Goal: Obtain resource: Download file/media

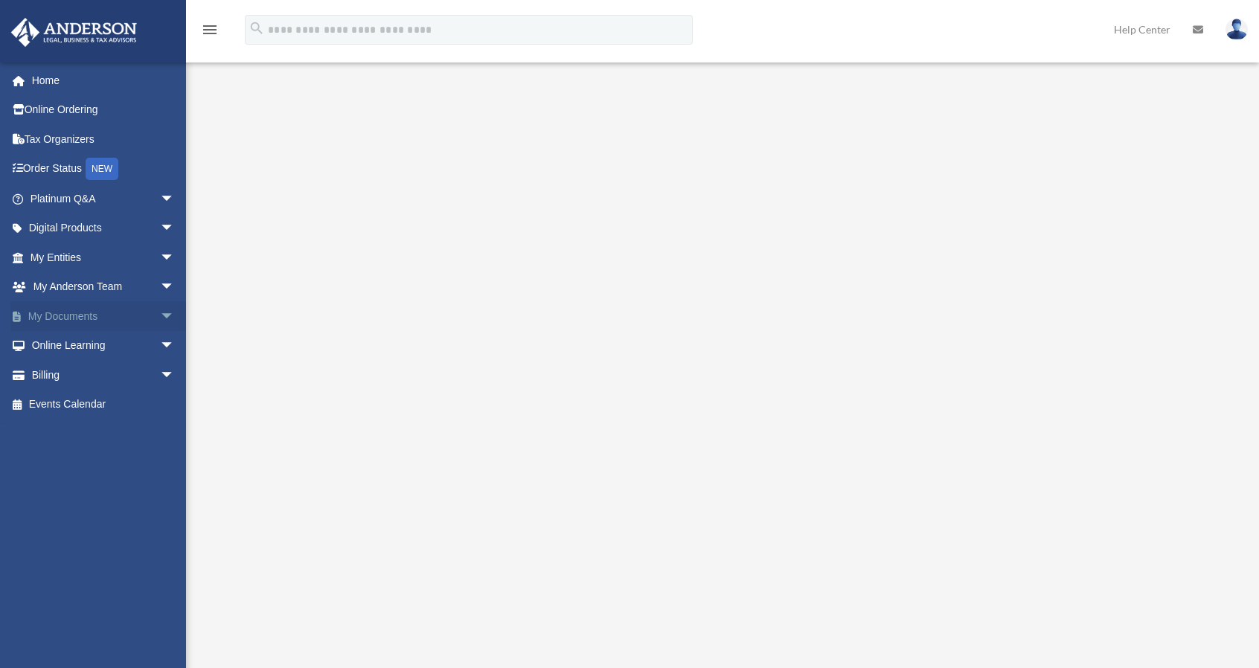
click at [160, 318] on span "arrow_drop_down" at bounding box center [175, 316] width 30 height 31
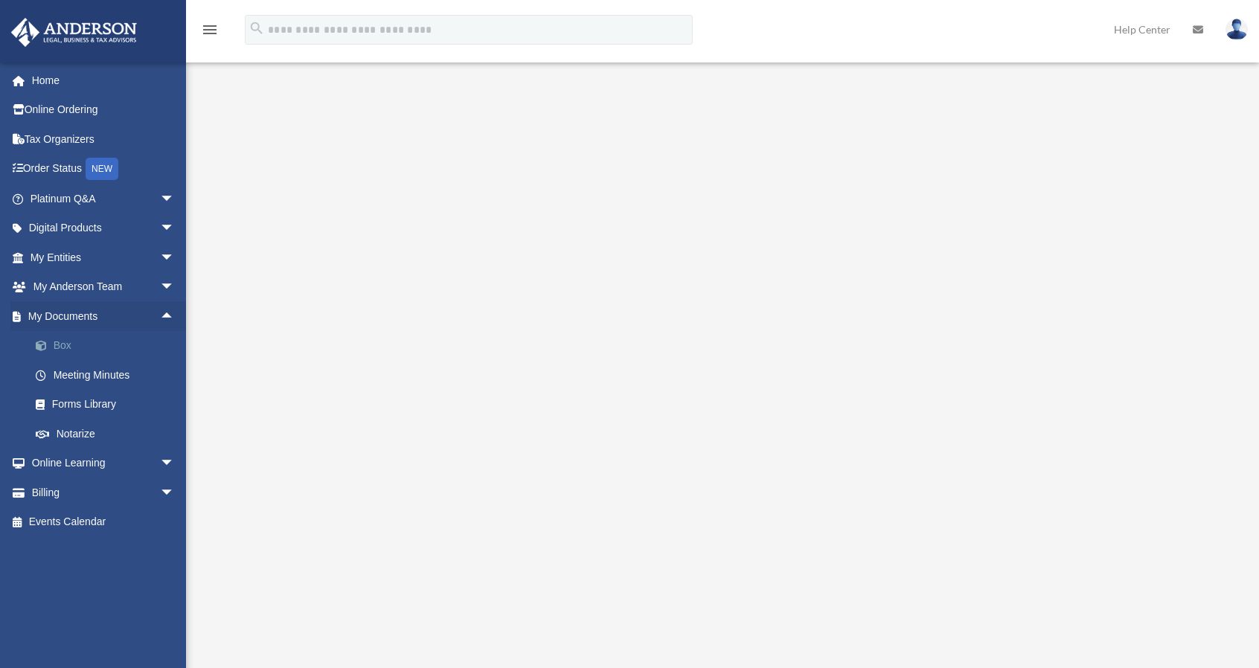
click at [88, 347] on link "Box" at bounding box center [109, 346] width 176 height 30
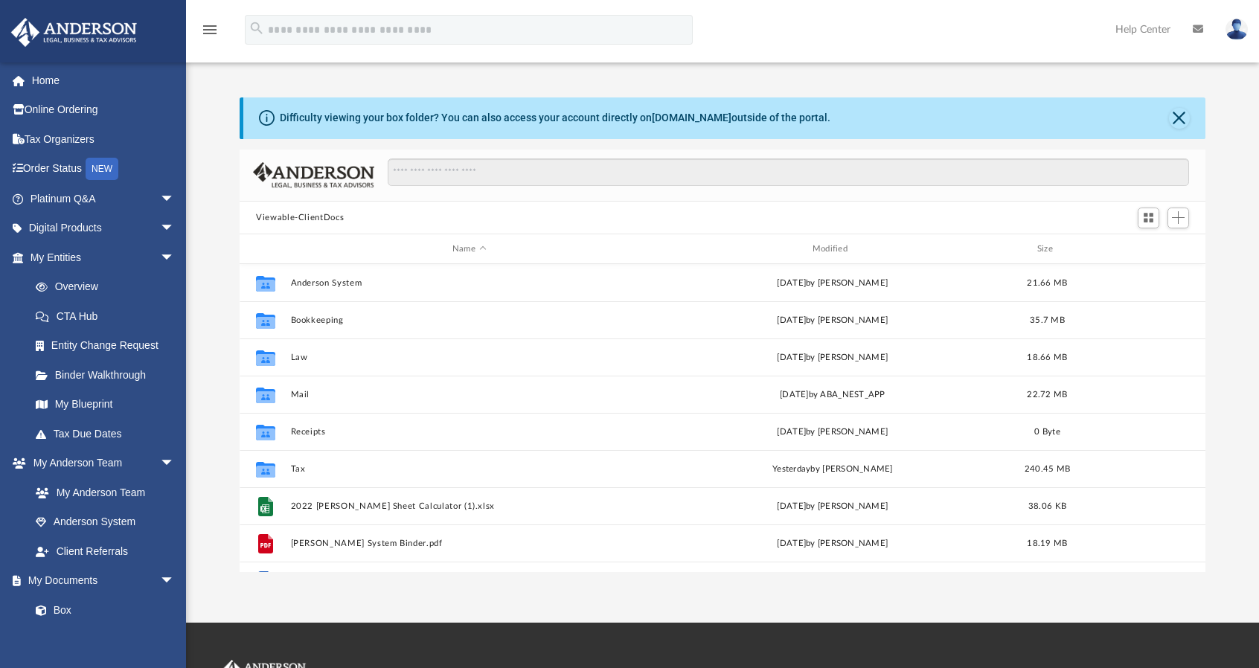
scroll to position [327, 954]
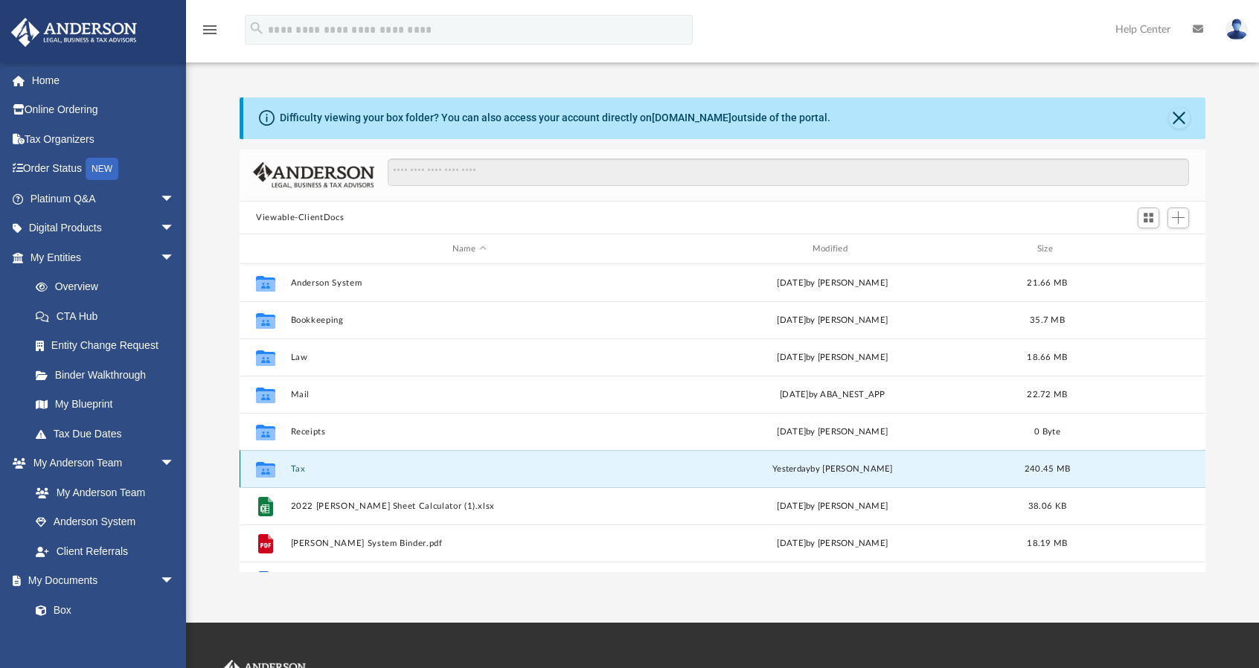
click at [298, 473] on button "Tax" at bounding box center [469, 469] width 357 height 10
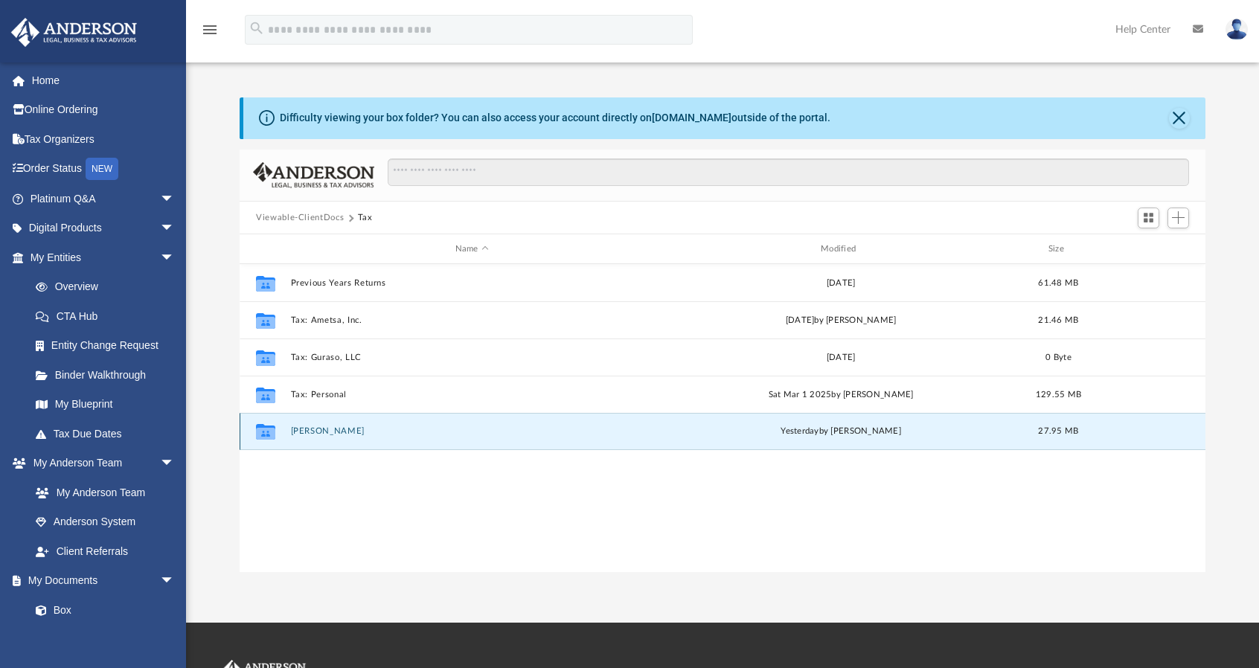
click at [319, 428] on button "[PERSON_NAME]" at bounding box center [472, 432] width 362 height 10
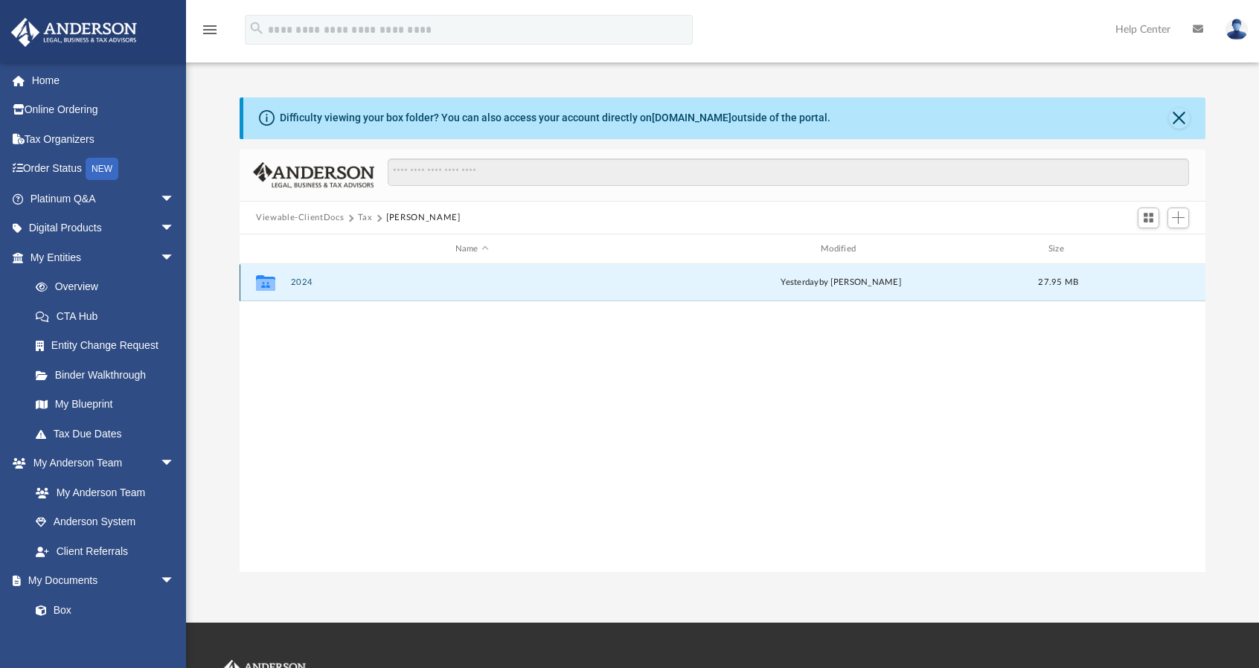
click at [310, 279] on button "2024" at bounding box center [472, 283] width 362 height 10
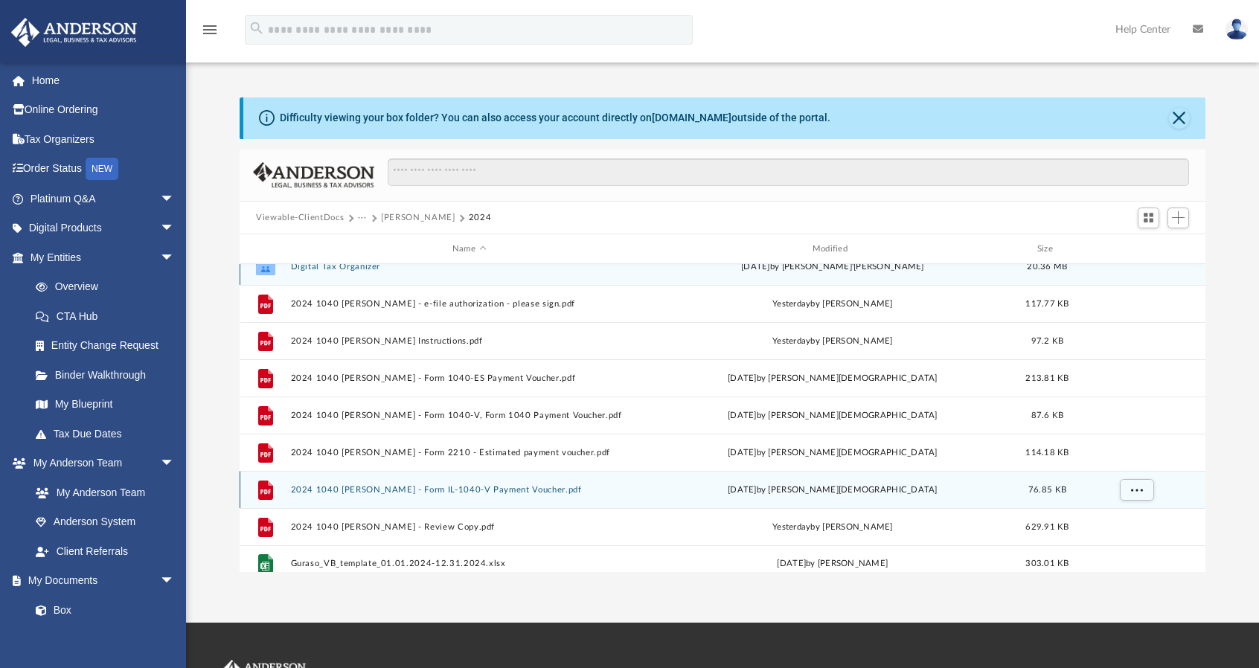
scroll to position [25, 0]
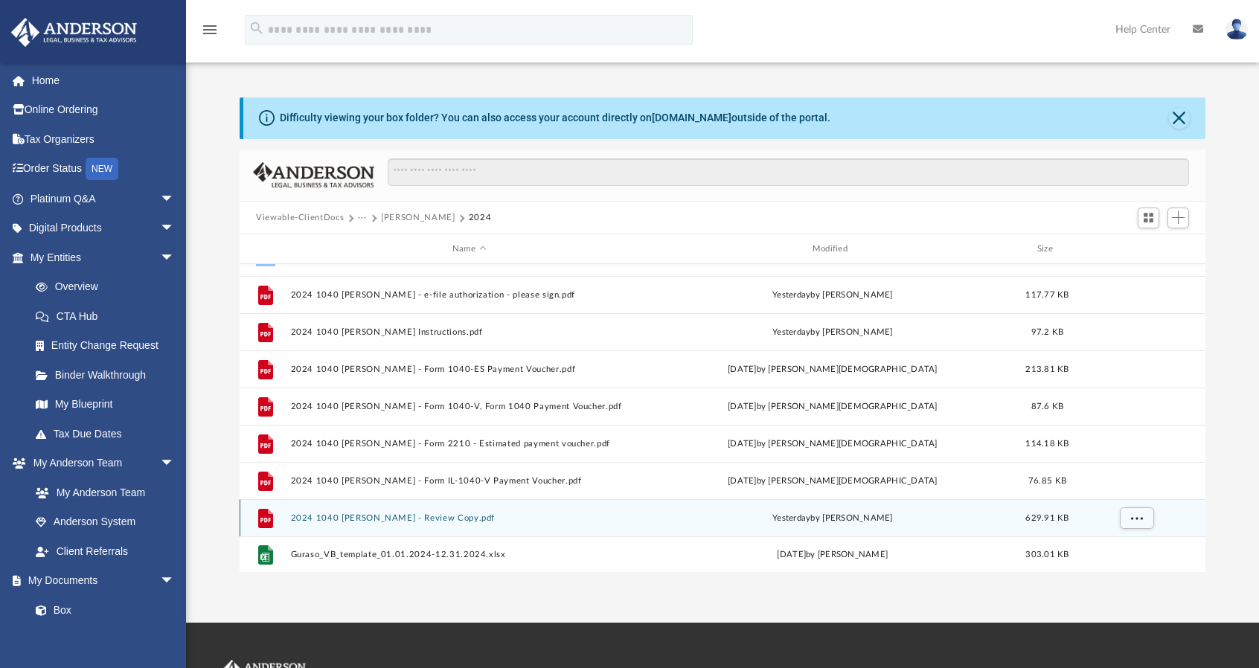
click at [376, 517] on button "2024 1040 [PERSON_NAME] - Review Copy.pdf" at bounding box center [469, 519] width 357 height 10
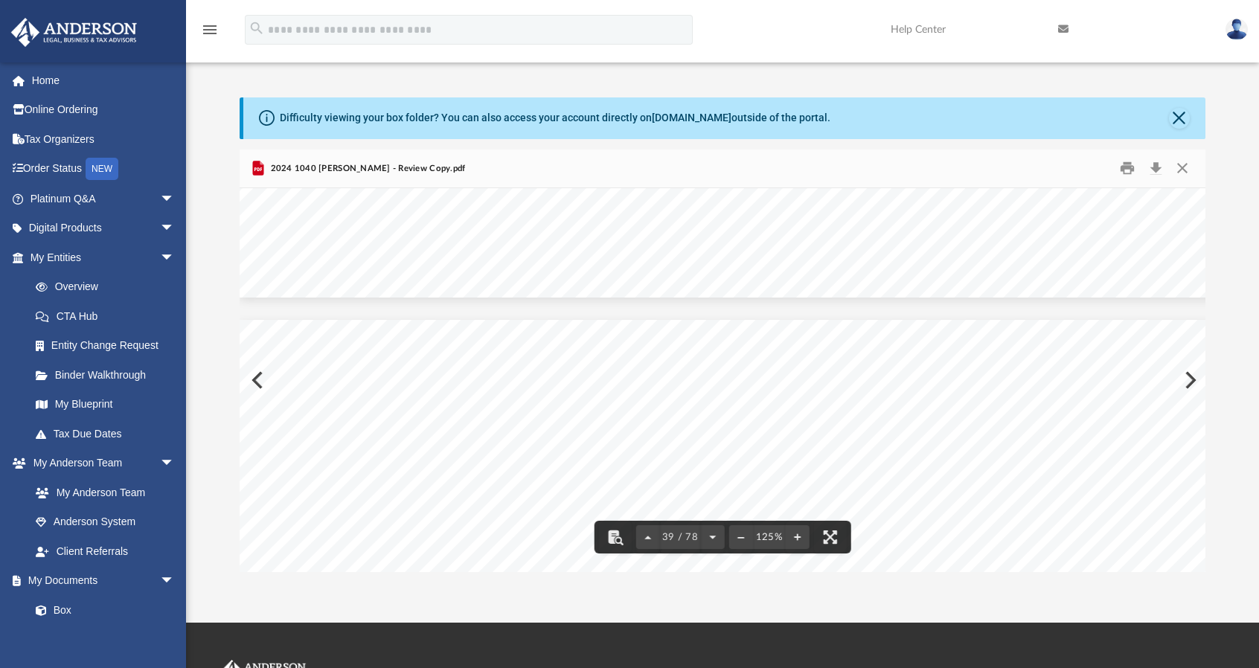
scroll to position [38560, 0]
drag, startPoint x: 1200, startPoint y: 374, endPoint x: 1204, endPoint y: 403, distance: 28.5
click at [1203, 402] on div "OMB No. 1545-0074 Attachment Sequence No. Department of the Treasury Internal R…" at bounding box center [723, 380] width 966 height 384
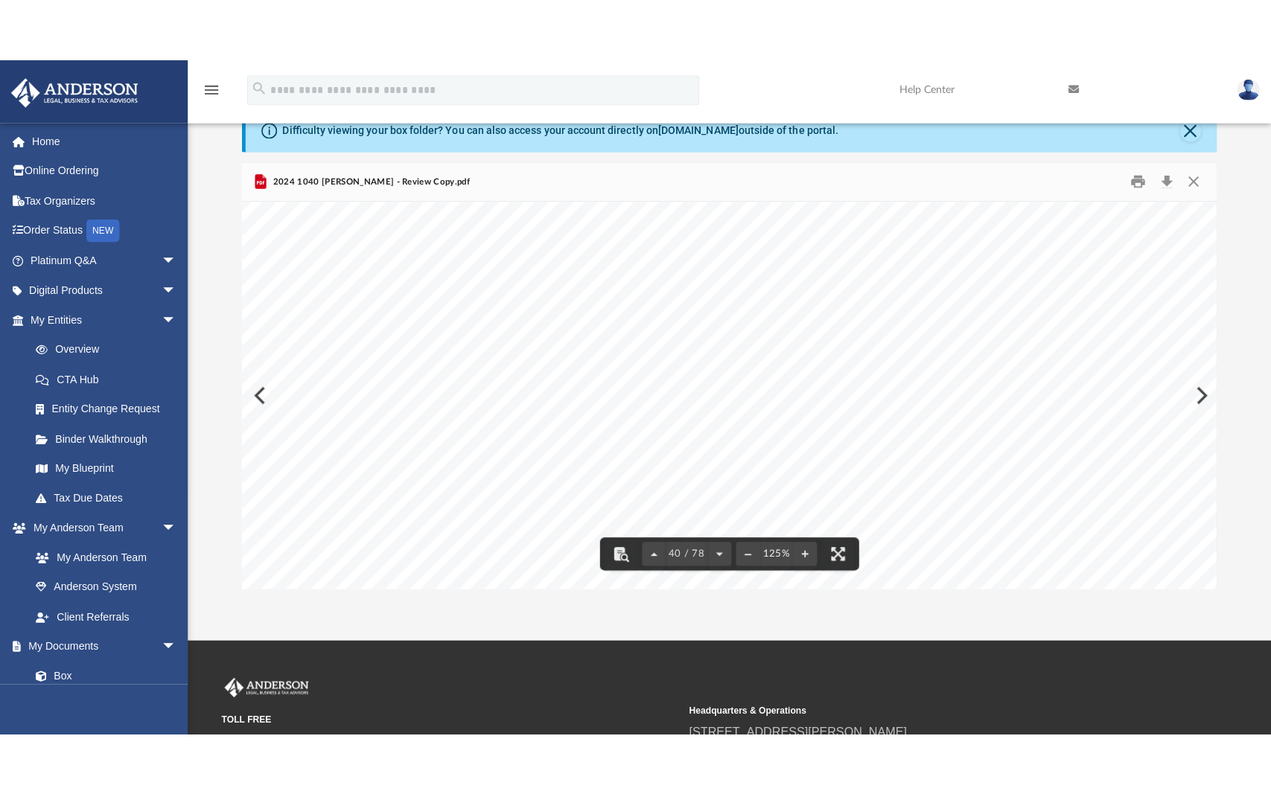
scroll to position [0, 0]
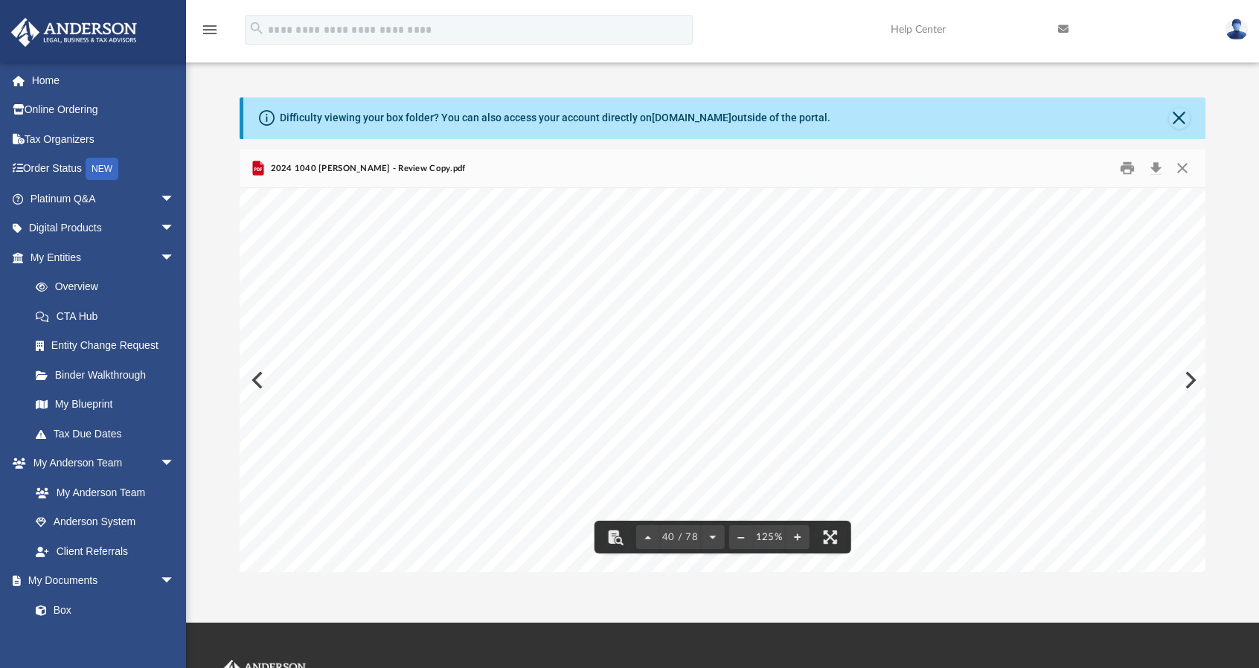
drag, startPoint x: 1207, startPoint y: 377, endPoint x: 1213, endPoint y: 392, distance: 15.8
click at [1213, 392] on div "Difficulty viewing your box folder? You can also access your account directly o…" at bounding box center [722, 336] width 1073 height 476
click at [831, 541] on button "File preview" at bounding box center [830, 537] width 33 height 33
drag, startPoint x: 950, startPoint y: 233, endPoint x: 1017, endPoint y: 236, distance: 67.1
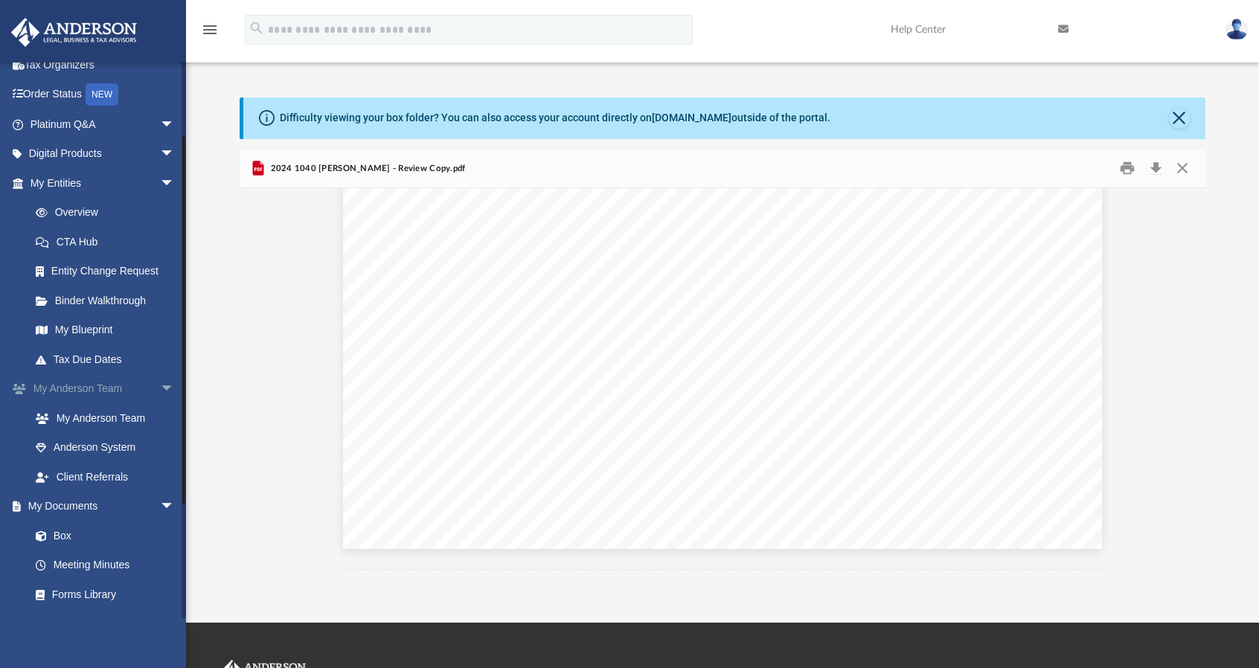
scroll to position [223, 0]
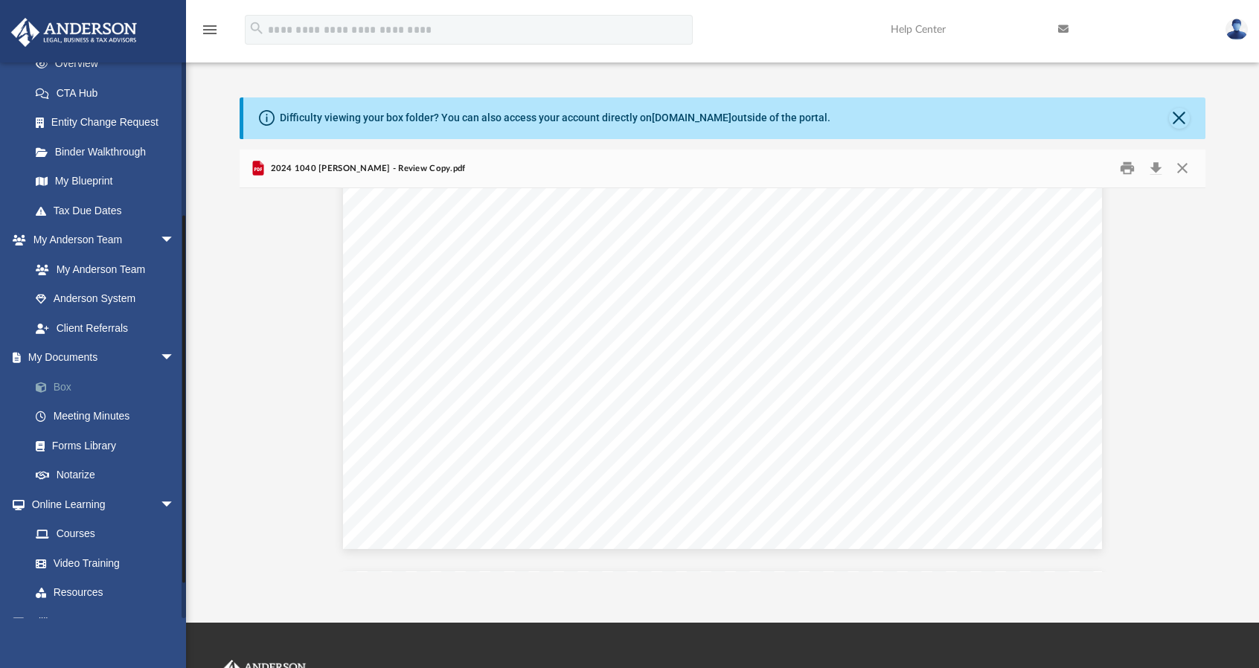
click at [98, 385] on link "Box" at bounding box center [109, 387] width 176 height 30
click at [68, 385] on link "Box" at bounding box center [109, 387] width 176 height 30
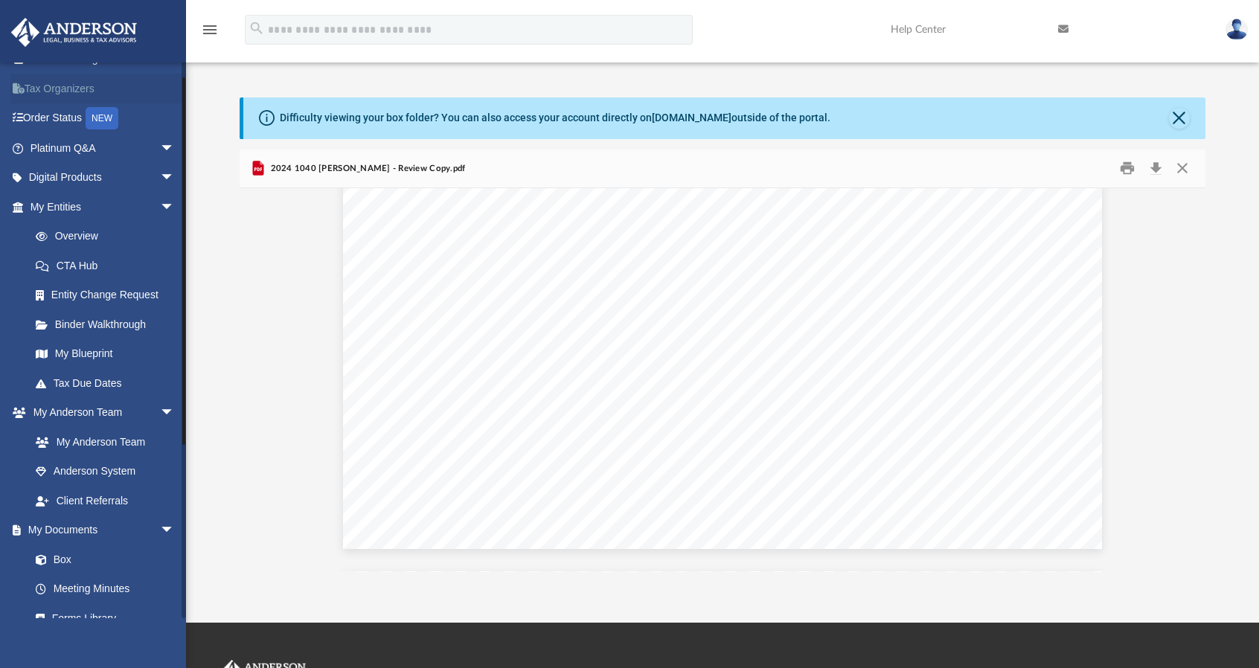
scroll to position [0, 0]
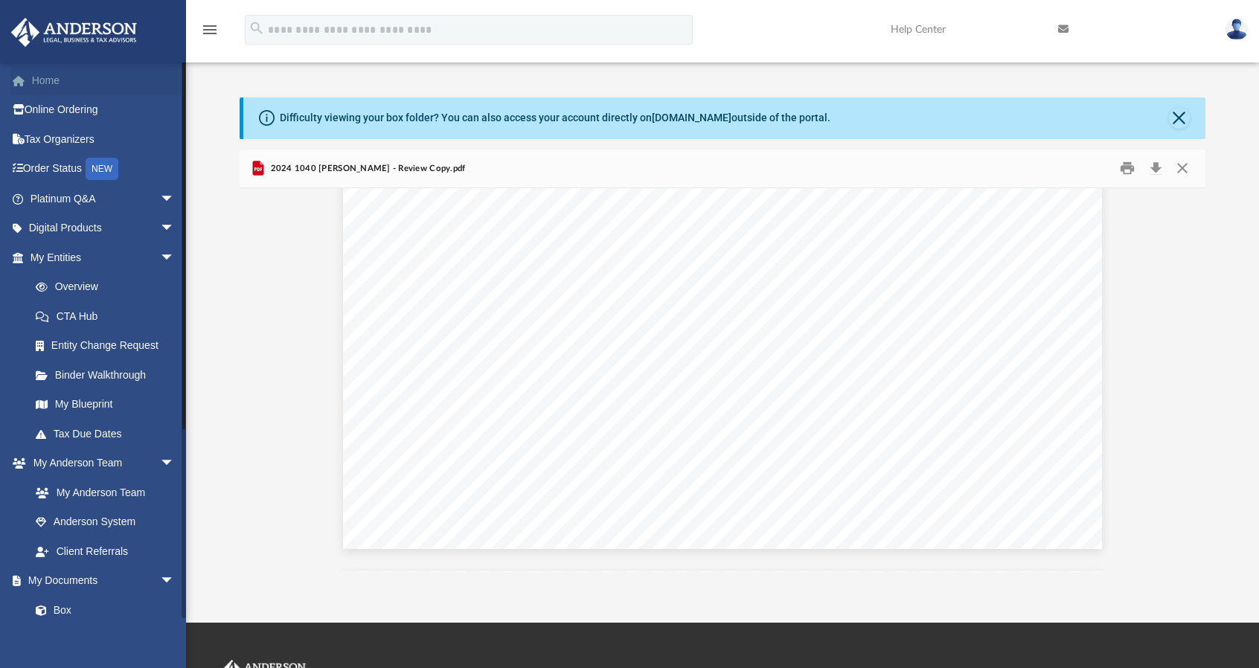
click at [46, 81] on link "Home" at bounding box center [103, 81] width 187 height 30
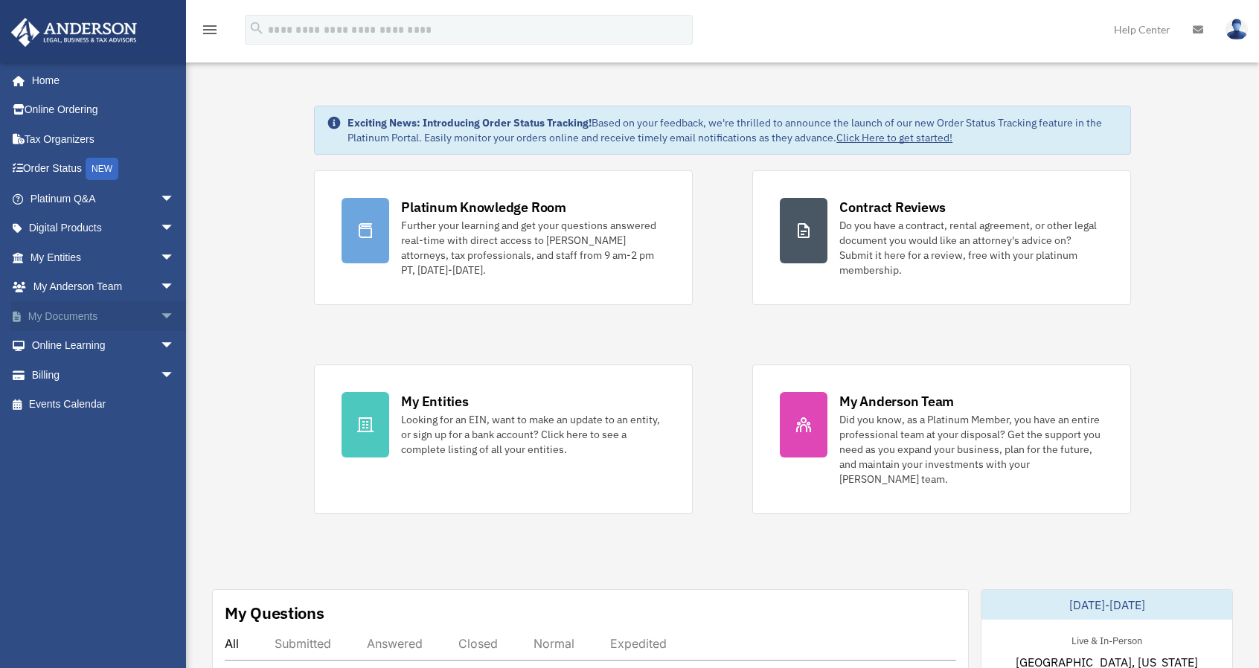
click at [77, 318] on link "My Documents arrow_drop_down" at bounding box center [103, 316] width 187 height 30
click at [161, 315] on span "arrow_drop_down" at bounding box center [175, 316] width 30 height 31
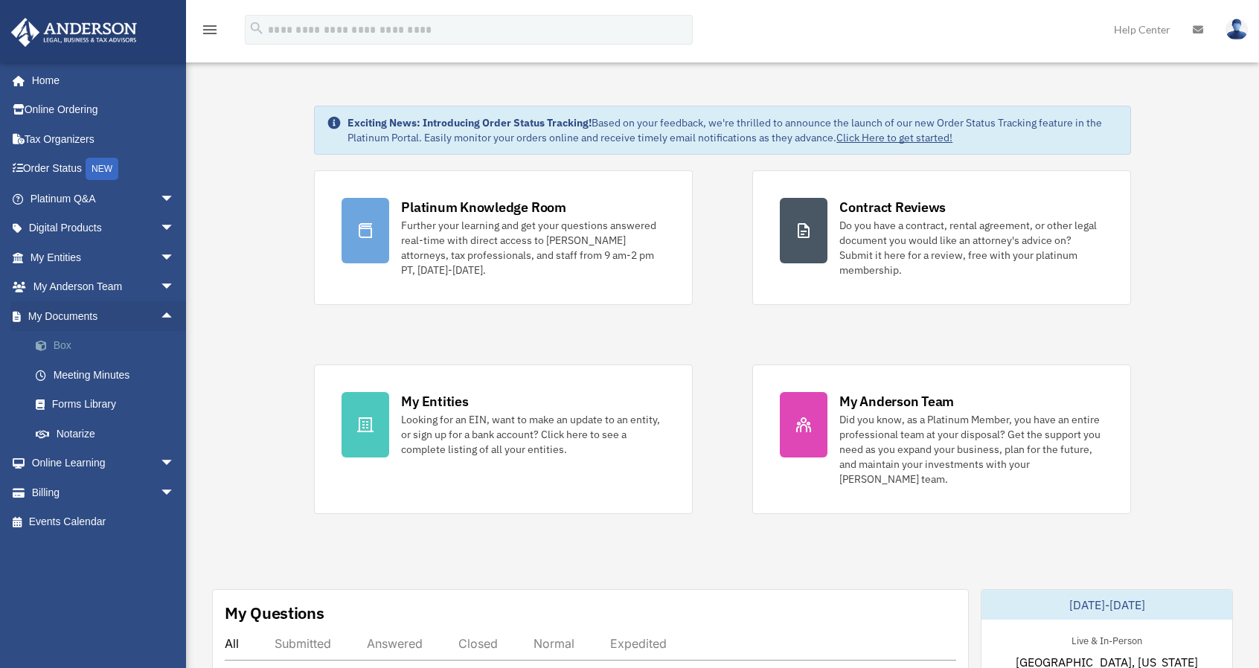
click at [85, 345] on link "Box" at bounding box center [109, 346] width 176 height 30
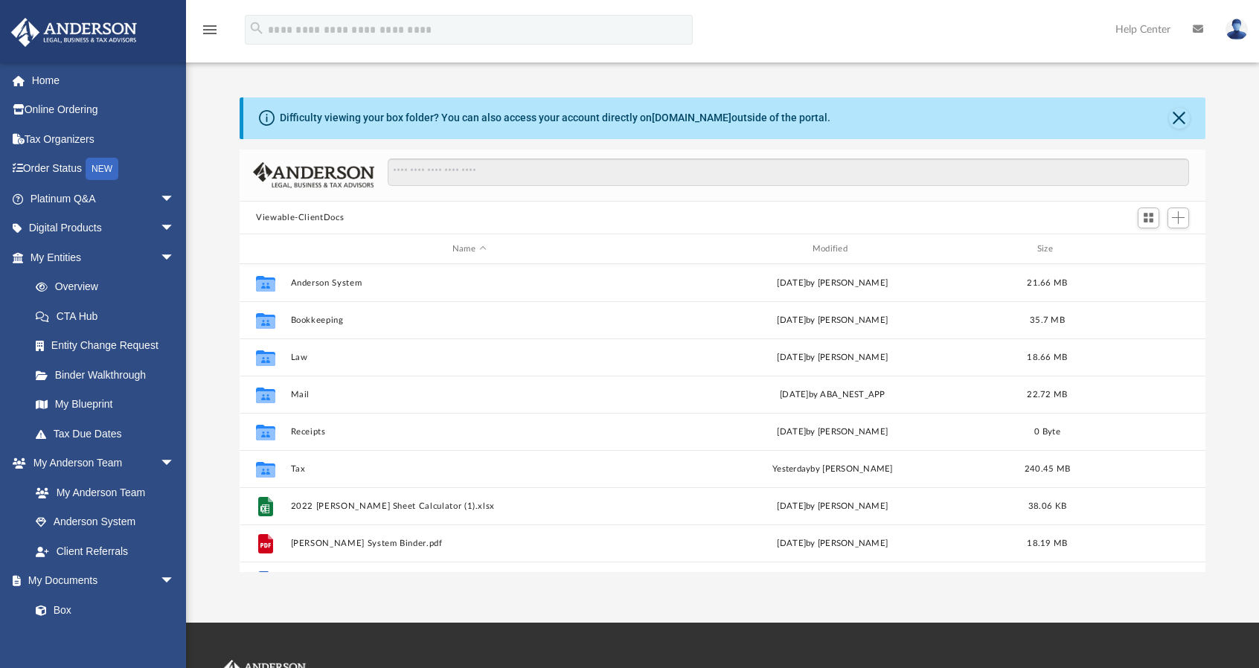
scroll to position [327, 954]
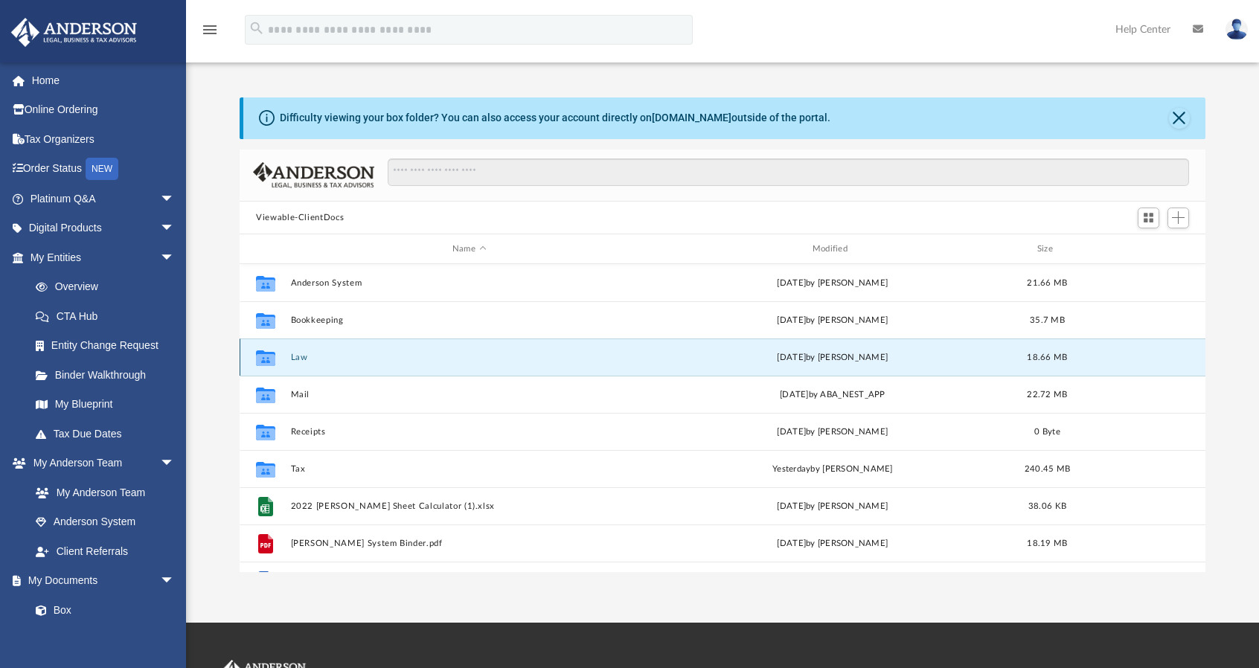
click at [296, 360] on button "Law" at bounding box center [469, 358] width 357 height 10
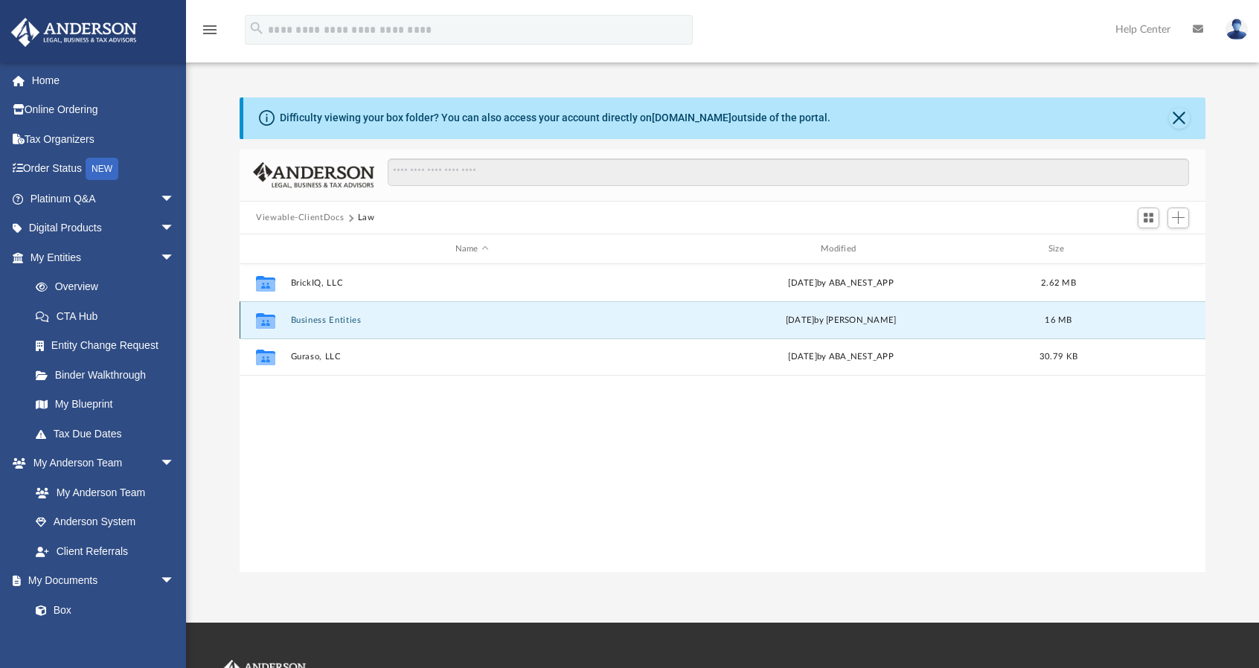
click at [320, 318] on button "Business Entities" at bounding box center [472, 321] width 362 height 10
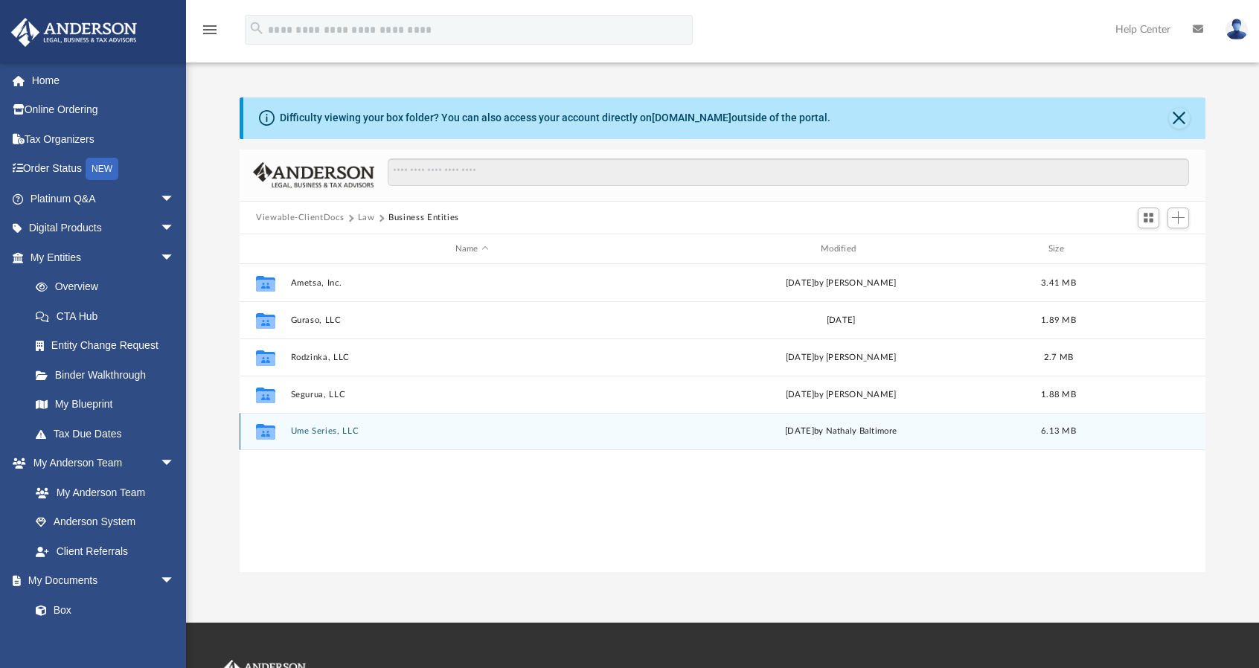
click at [336, 431] on button "Ume Series, LLC" at bounding box center [472, 432] width 362 height 10
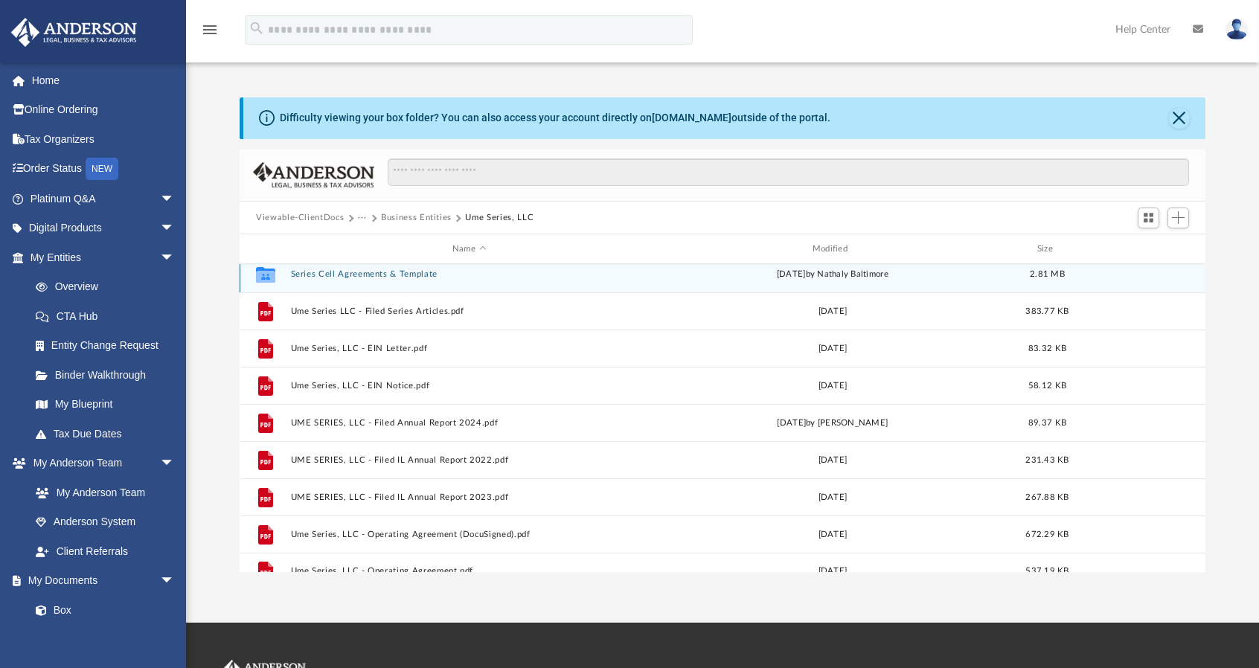
scroll to position [0, 0]
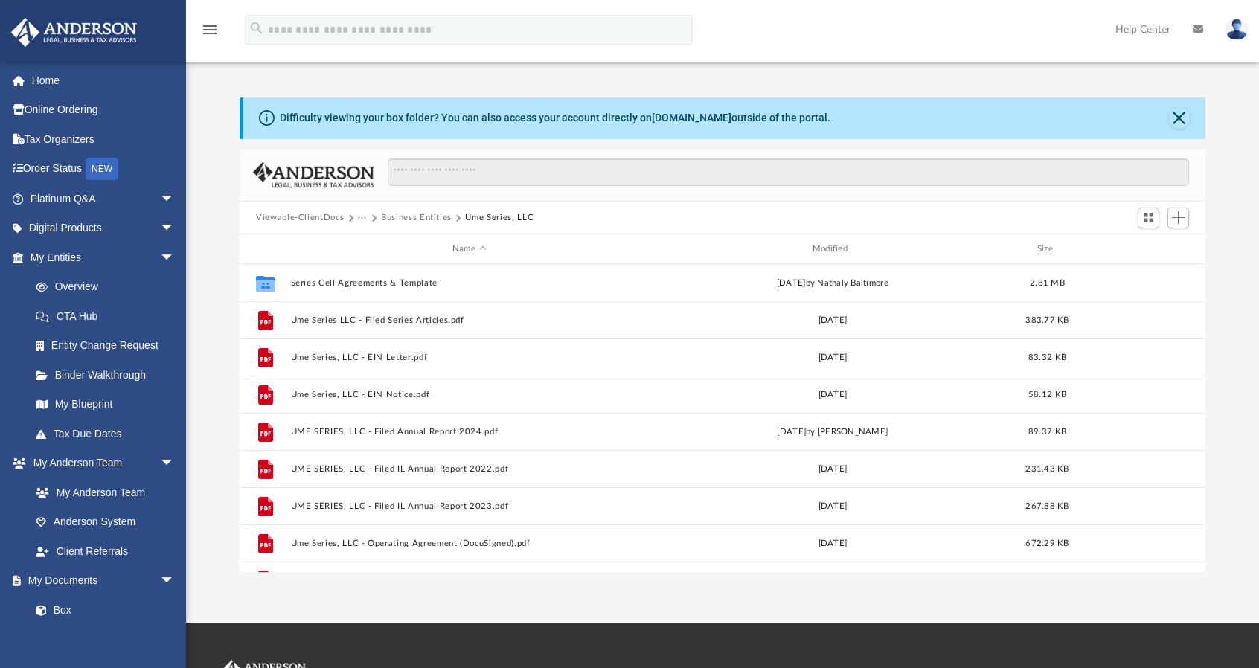
click at [421, 216] on button "Business Entities" at bounding box center [416, 217] width 71 height 13
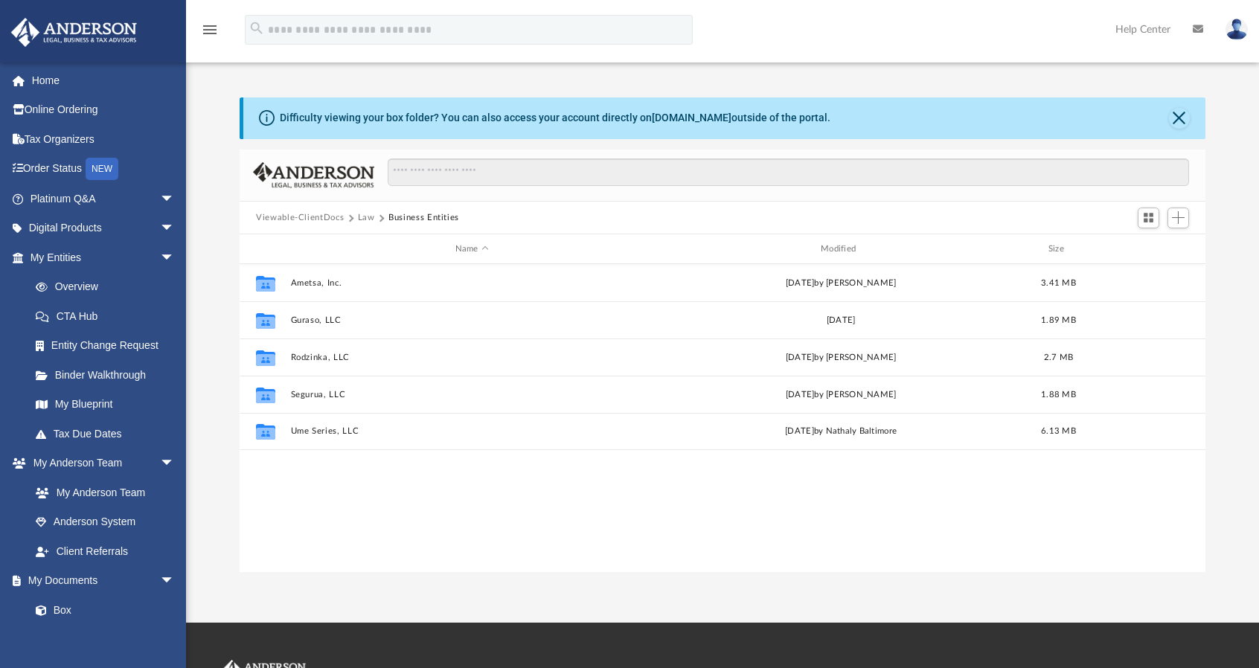
click at [371, 215] on button "Law" at bounding box center [366, 217] width 17 height 13
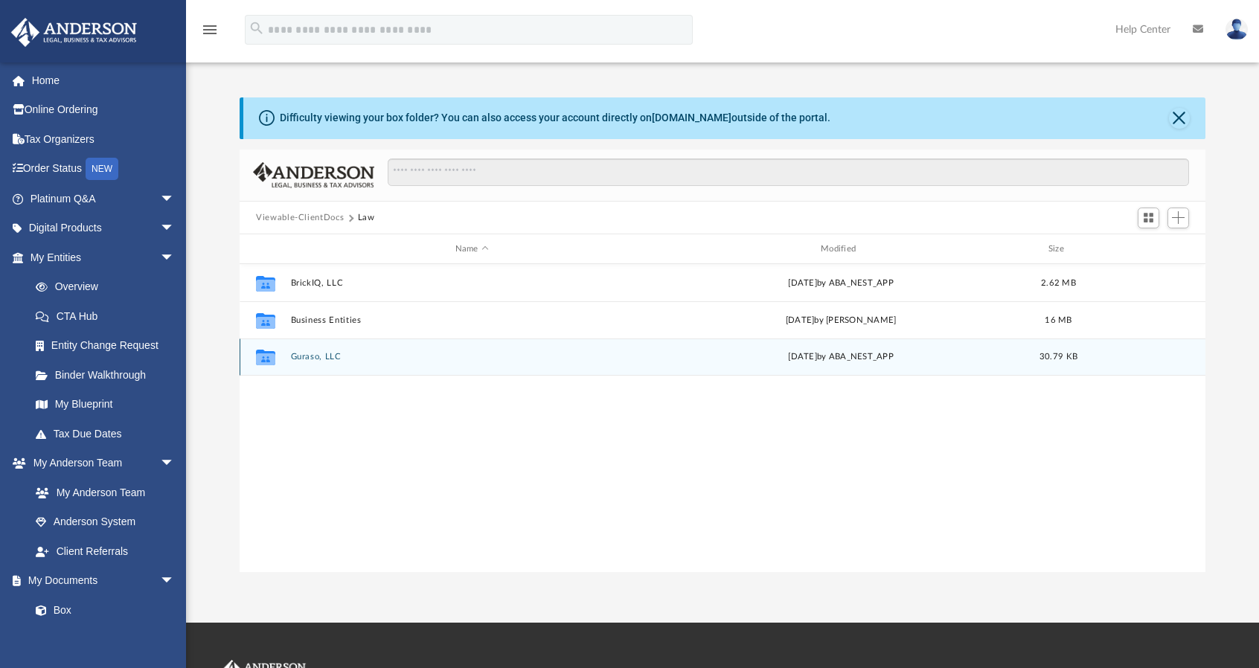
click at [319, 353] on button "Guraso, LLC" at bounding box center [472, 358] width 362 height 10
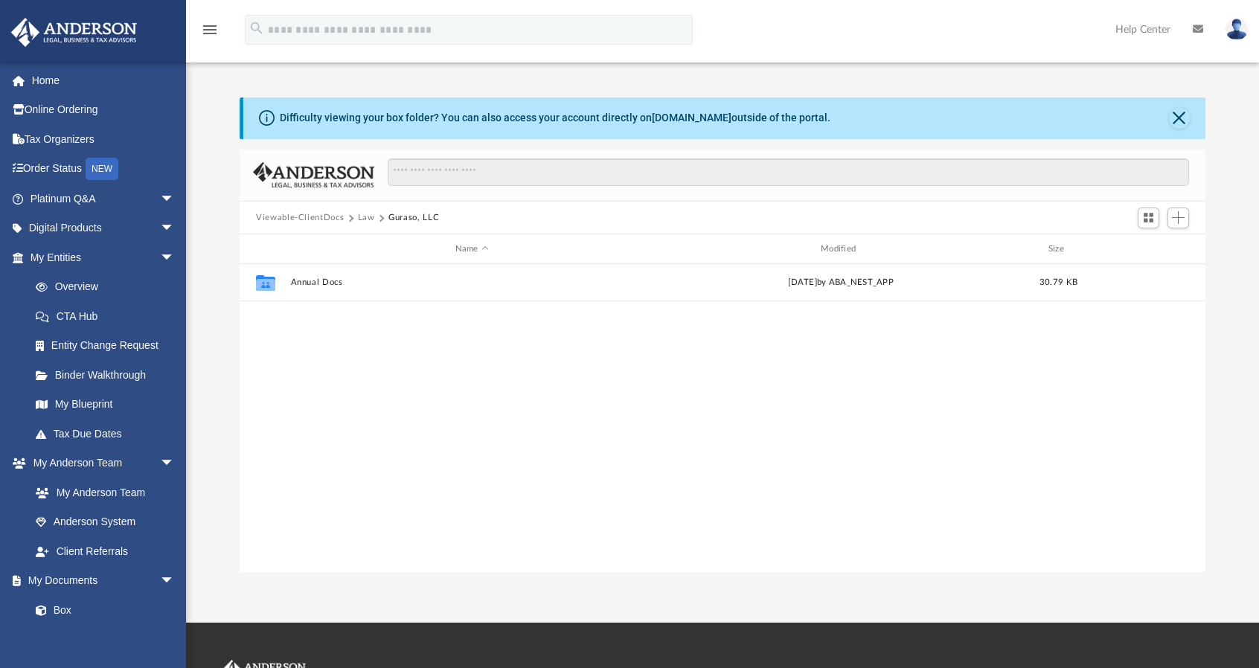
click at [361, 214] on button "Law" at bounding box center [366, 217] width 17 height 13
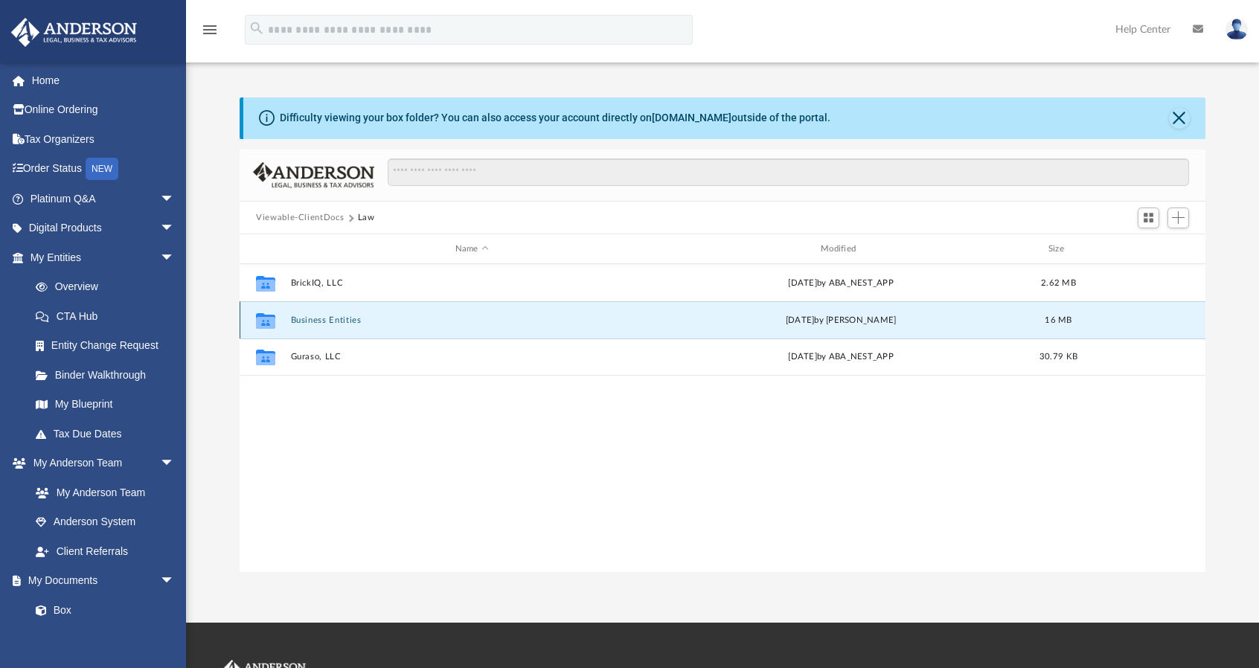
click at [316, 320] on button "Business Entities" at bounding box center [472, 321] width 362 height 10
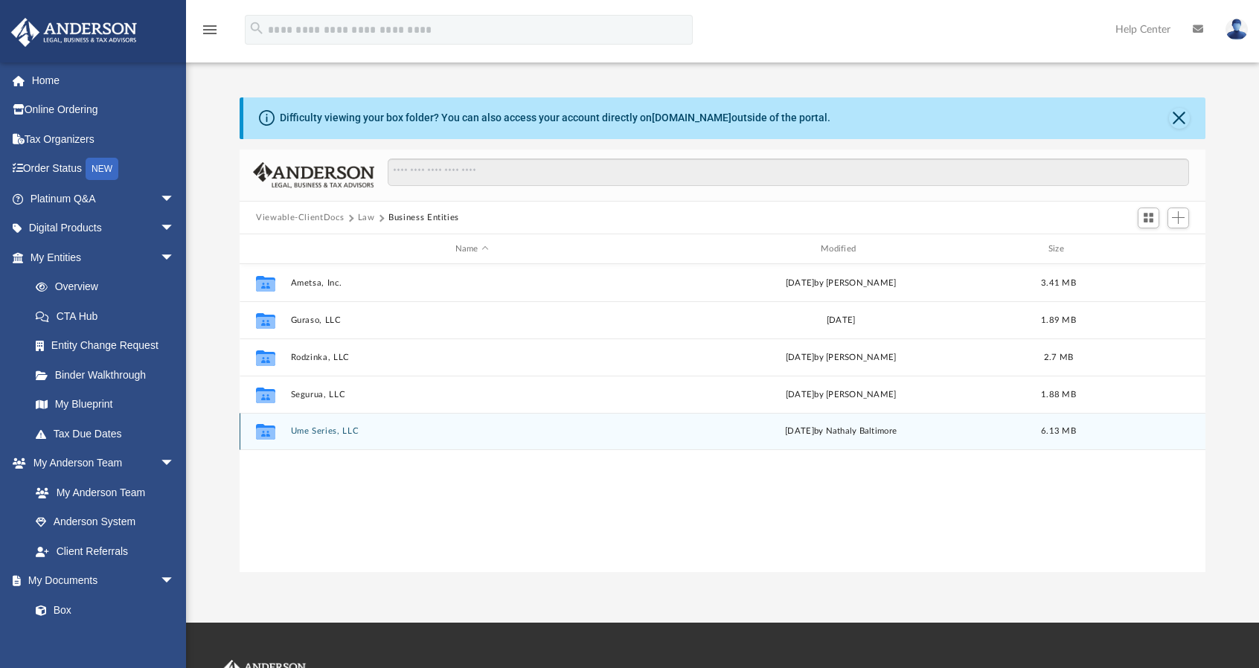
click at [328, 429] on button "Ume Series, LLC" at bounding box center [472, 432] width 362 height 10
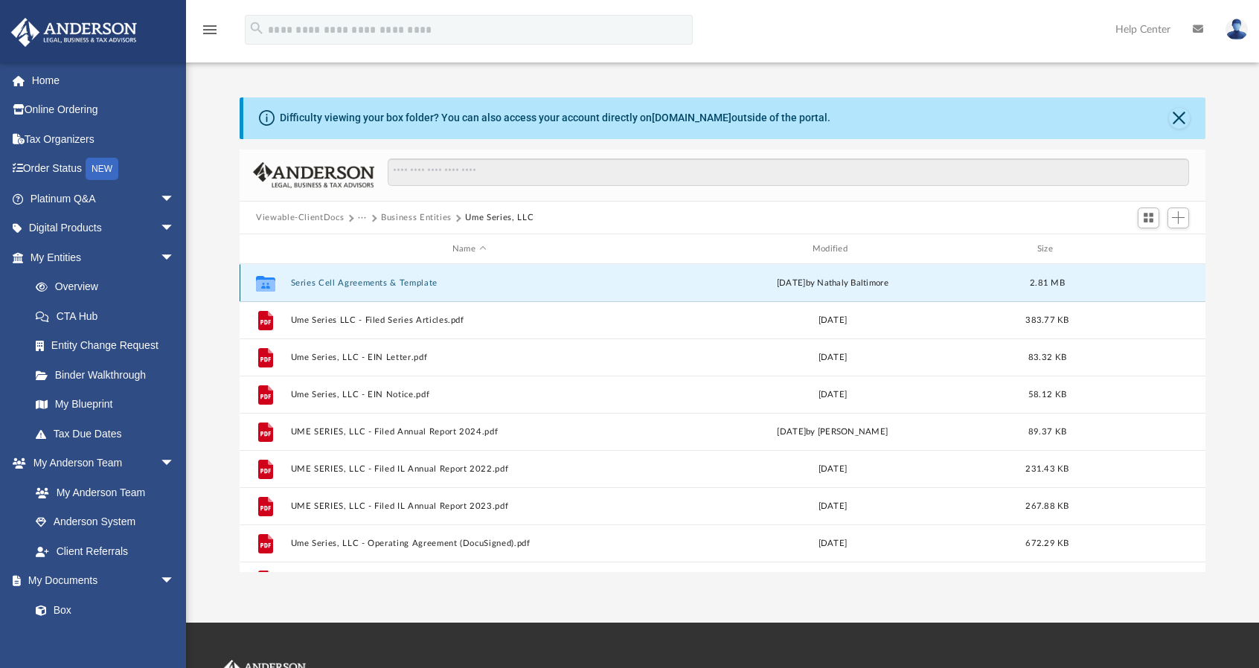
click at [413, 278] on button "Series Cell Agreements & Template" at bounding box center [469, 283] width 357 height 10
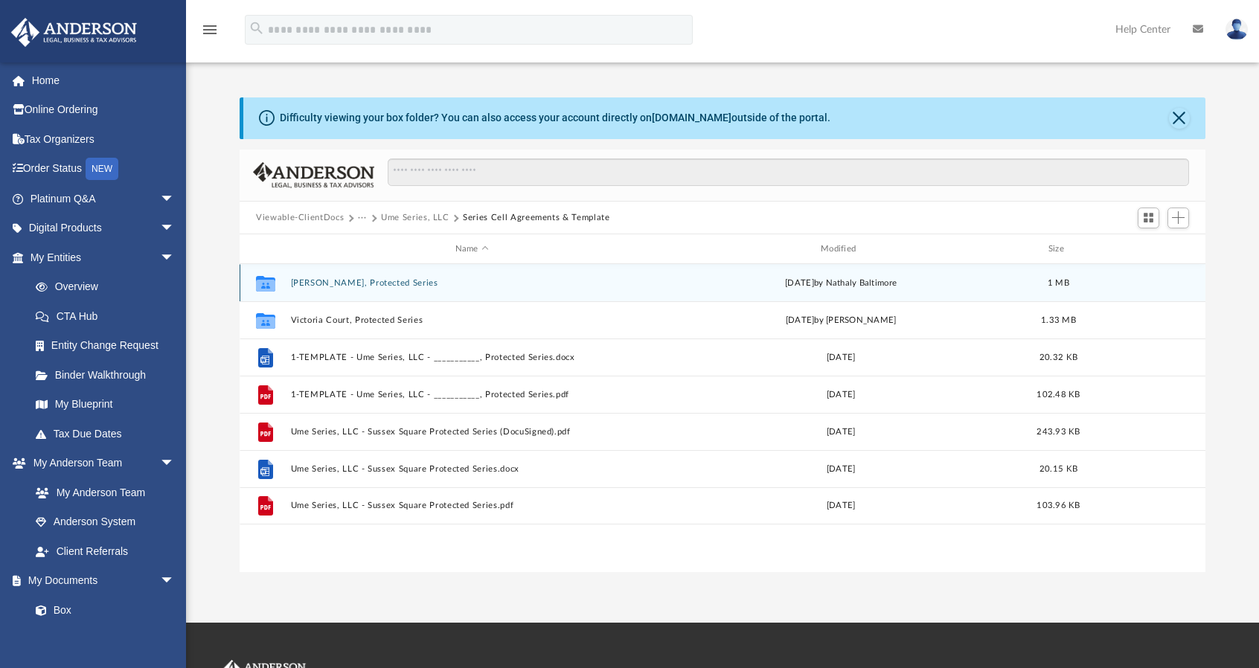
click at [378, 280] on button "Amber Grove, Protected Series" at bounding box center [472, 283] width 362 height 10
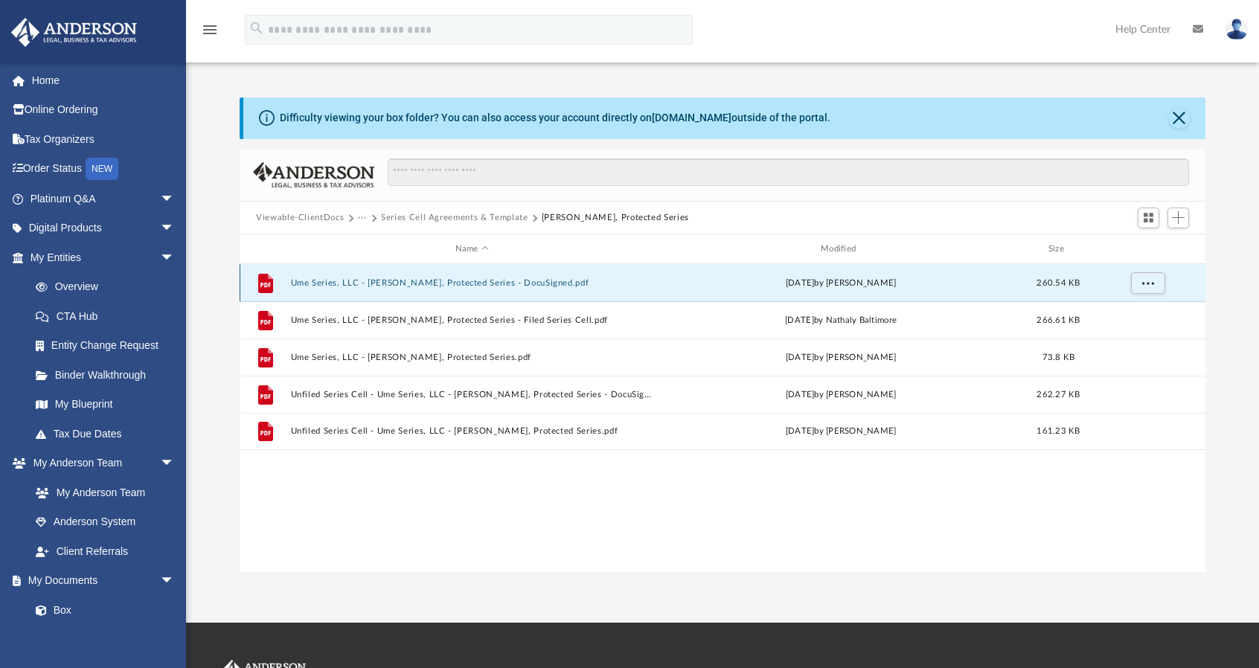
click at [543, 281] on button "Ume Series, LLC - Amber Grove, Protected Series - DocuSigned.pdf" at bounding box center [472, 283] width 362 height 10
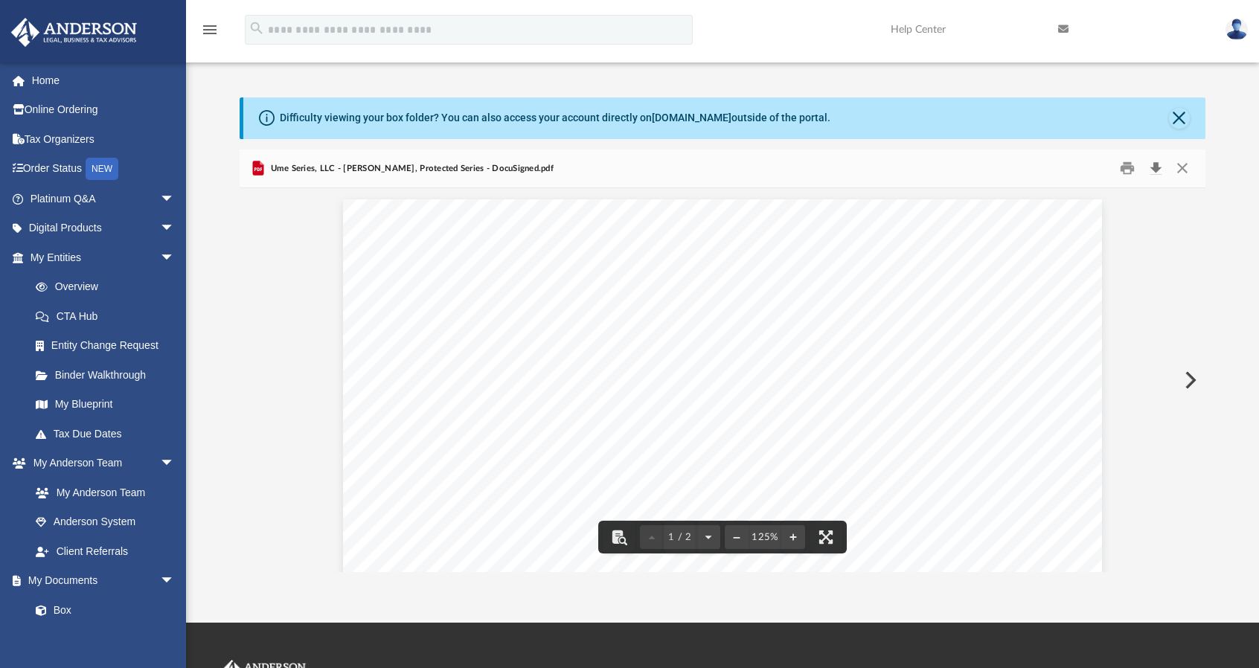
click at [1156, 159] on button "Download" at bounding box center [1156, 168] width 27 height 23
click at [1182, 173] on button "Close" at bounding box center [1182, 168] width 27 height 23
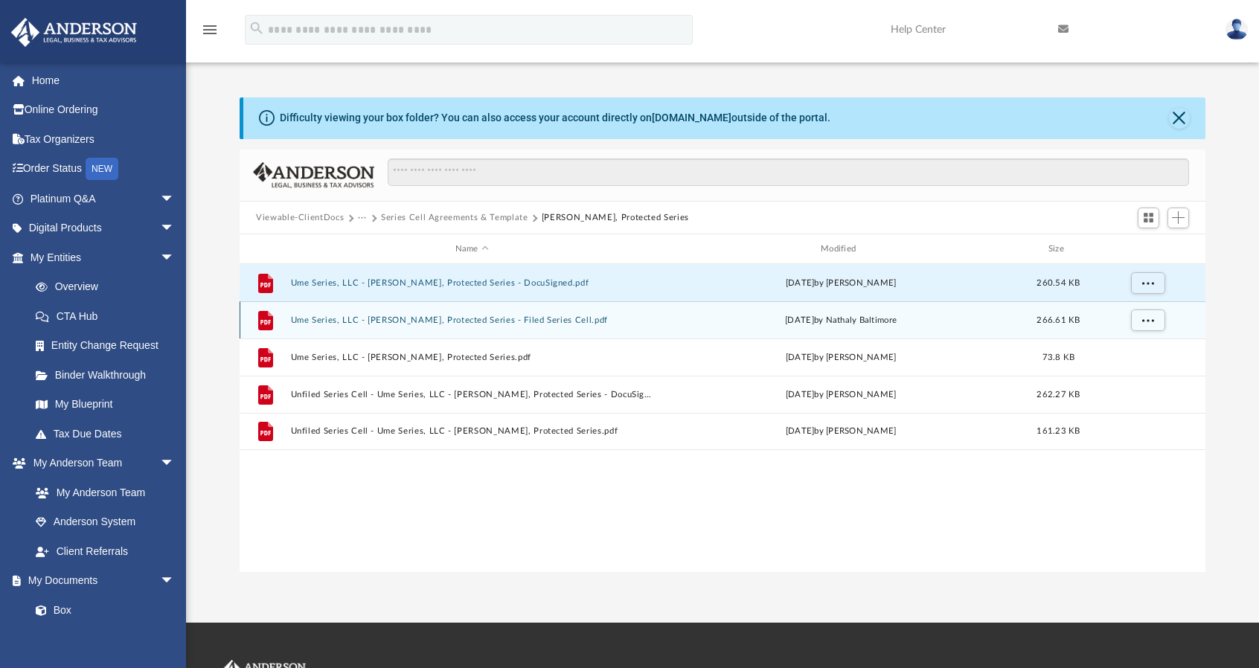
click at [566, 319] on button "Ume Series, LLC - Amber Grove, Protected Series - Filed Series Cell.pdf" at bounding box center [472, 321] width 362 height 10
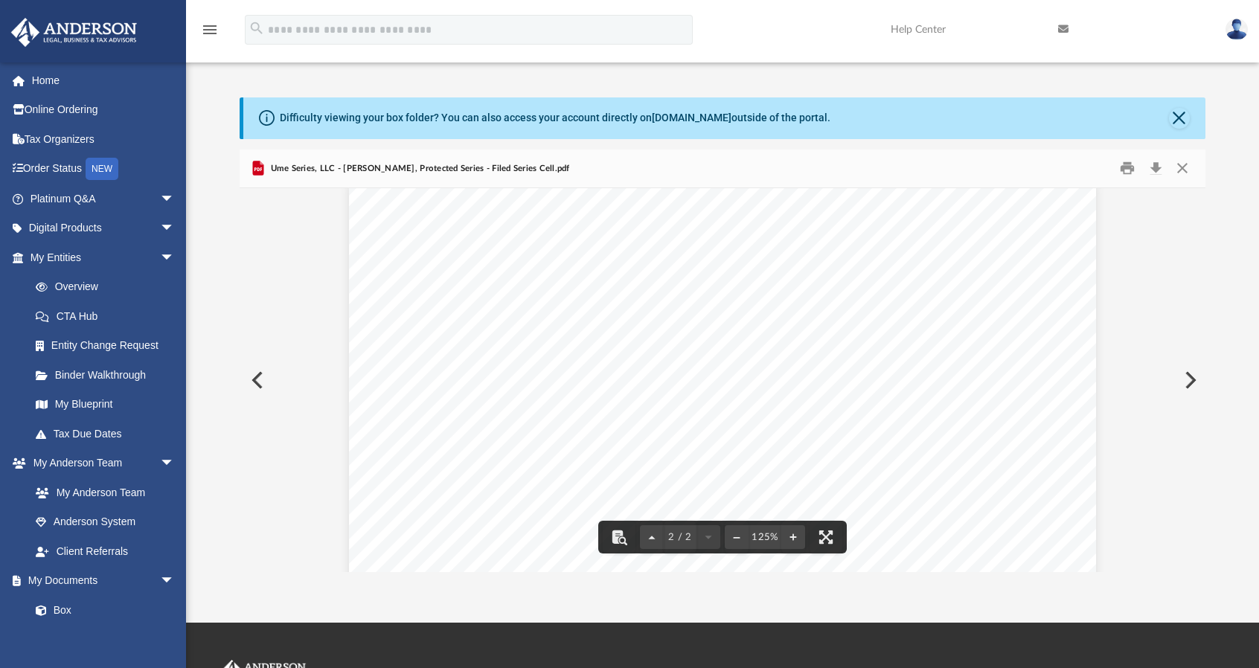
scroll to position [1013, 0]
click at [1152, 169] on button "Download" at bounding box center [1156, 168] width 27 height 23
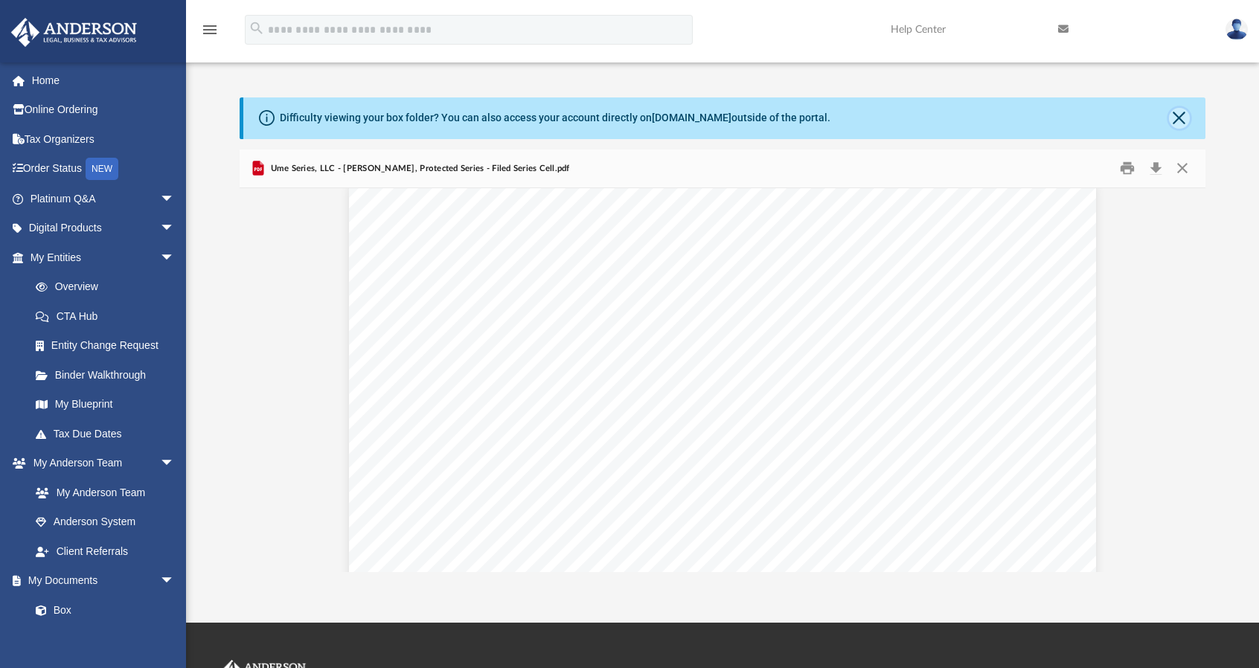
click at [1182, 120] on button "Close" at bounding box center [1179, 118] width 21 height 21
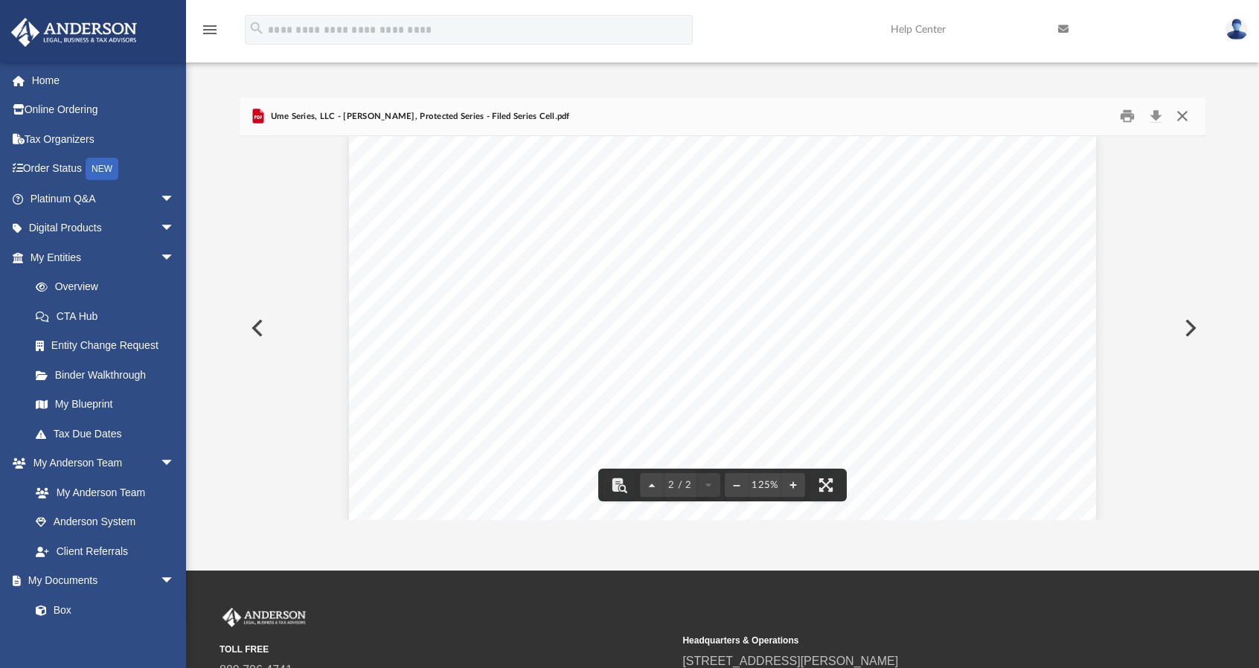
click at [1182, 118] on button "Close" at bounding box center [1182, 116] width 27 height 23
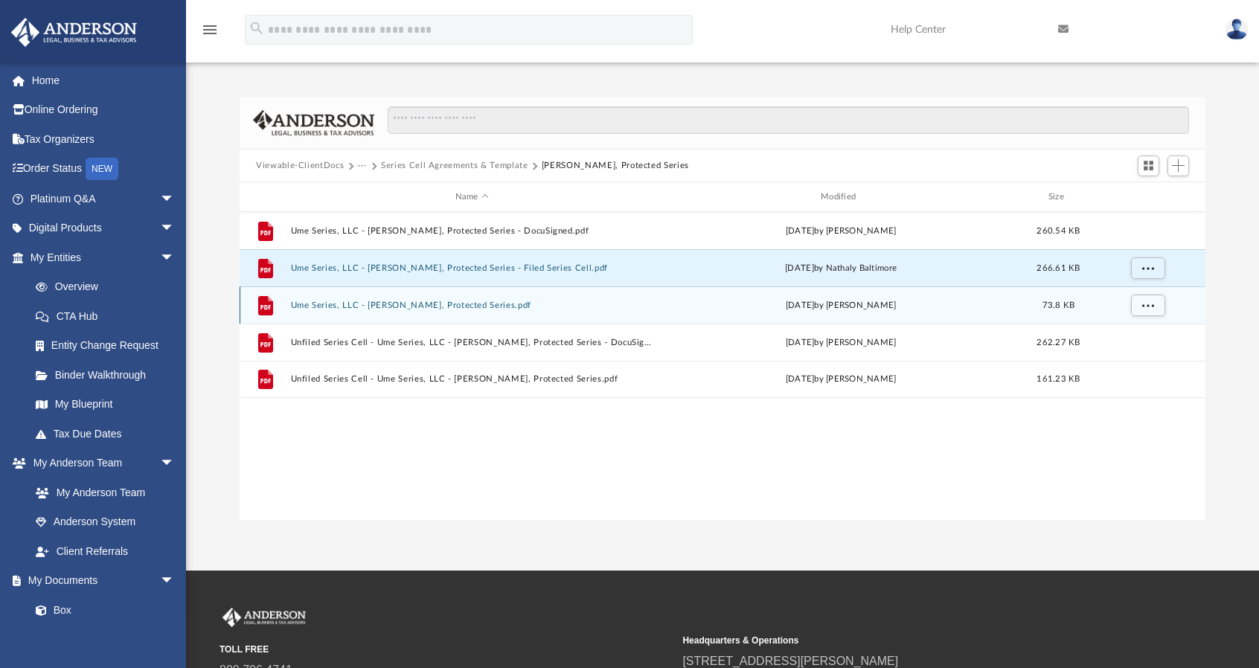
click at [461, 303] on button "Ume Series, LLC - Amber Grove, Protected Series.pdf" at bounding box center [472, 306] width 362 height 10
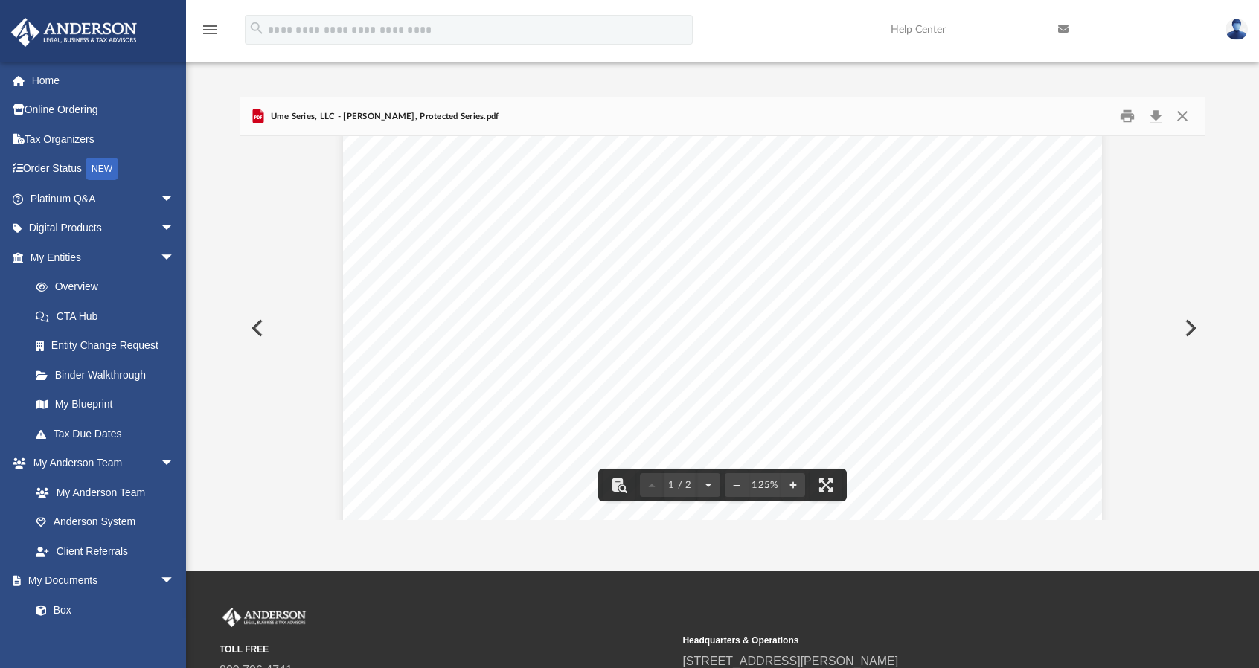
scroll to position [0, 0]
click at [1182, 112] on button "Close" at bounding box center [1182, 116] width 27 height 23
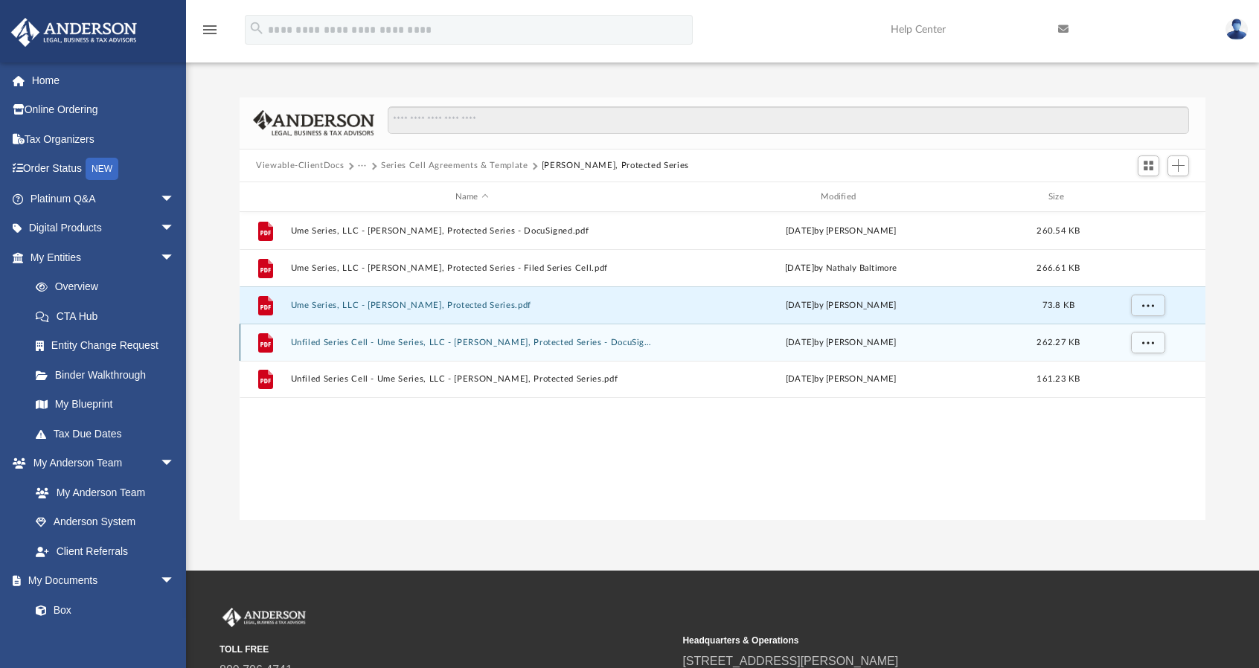
click at [542, 345] on button "Unfiled Series Cell - Ume Series, LLC - Amber Grove, Protected Series - DocuSig…" at bounding box center [472, 343] width 362 height 10
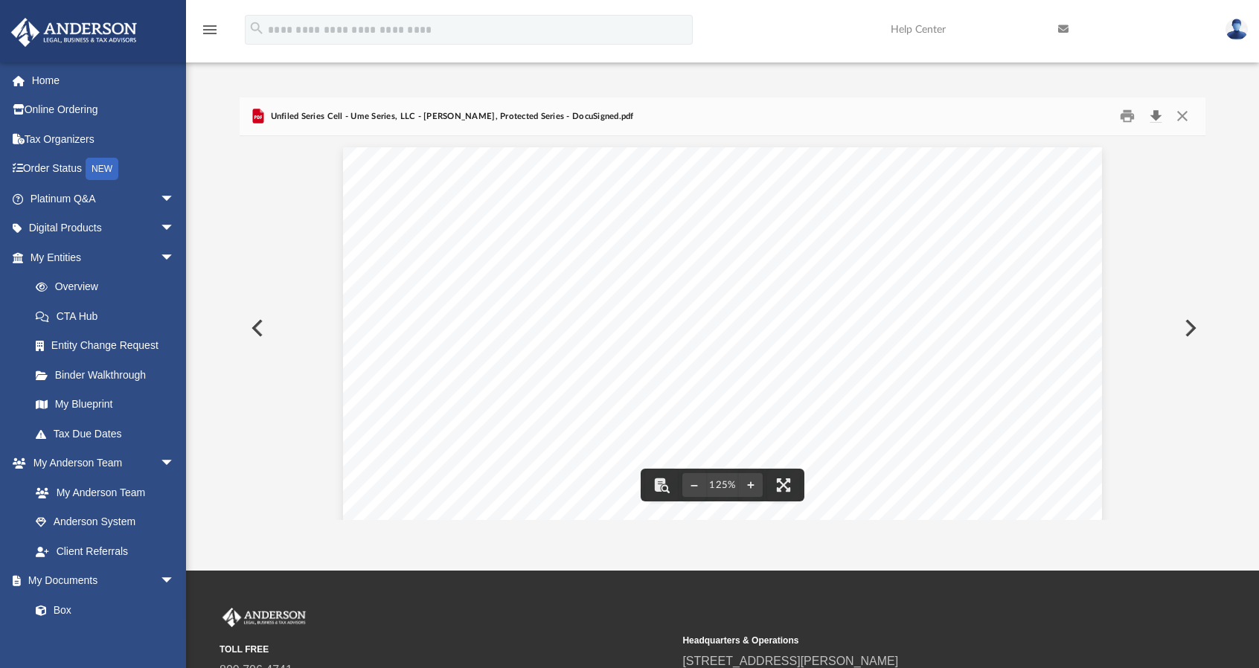
click at [1151, 114] on button "Download" at bounding box center [1156, 116] width 27 height 23
click at [1185, 120] on button "Close" at bounding box center [1182, 116] width 27 height 23
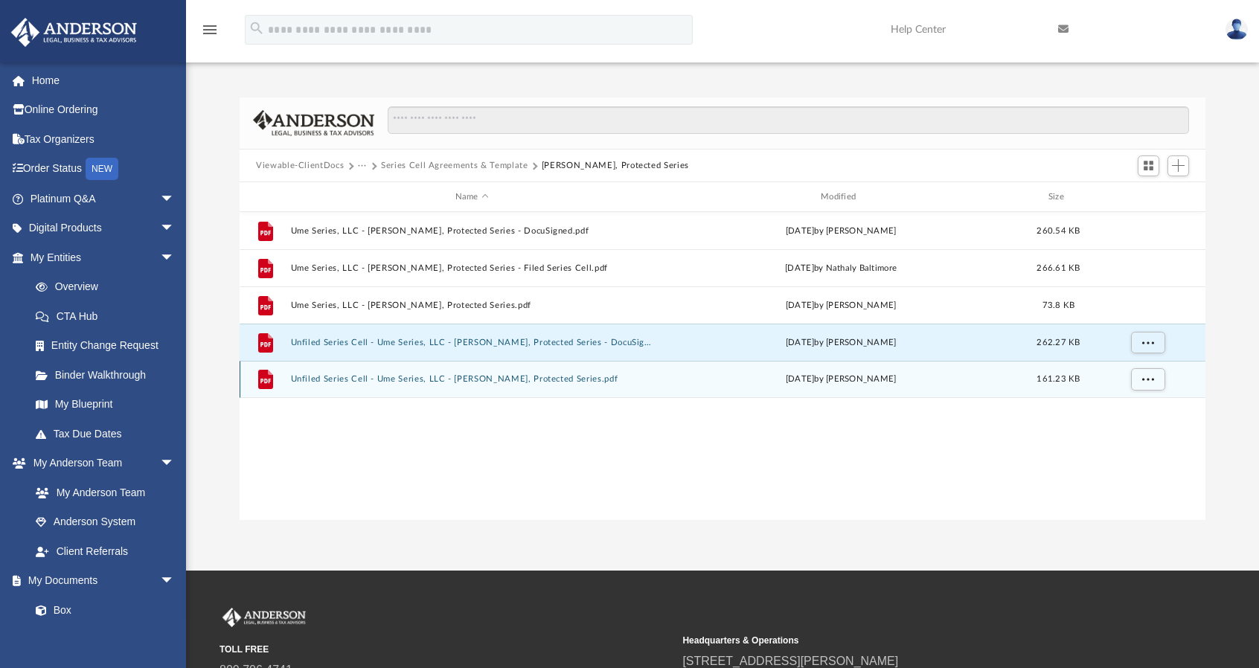
click at [590, 382] on button "Unfiled Series Cell - Ume Series, LLC - Amber Grove, Protected Series.pdf" at bounding box center [472, 380] width 362 height 10
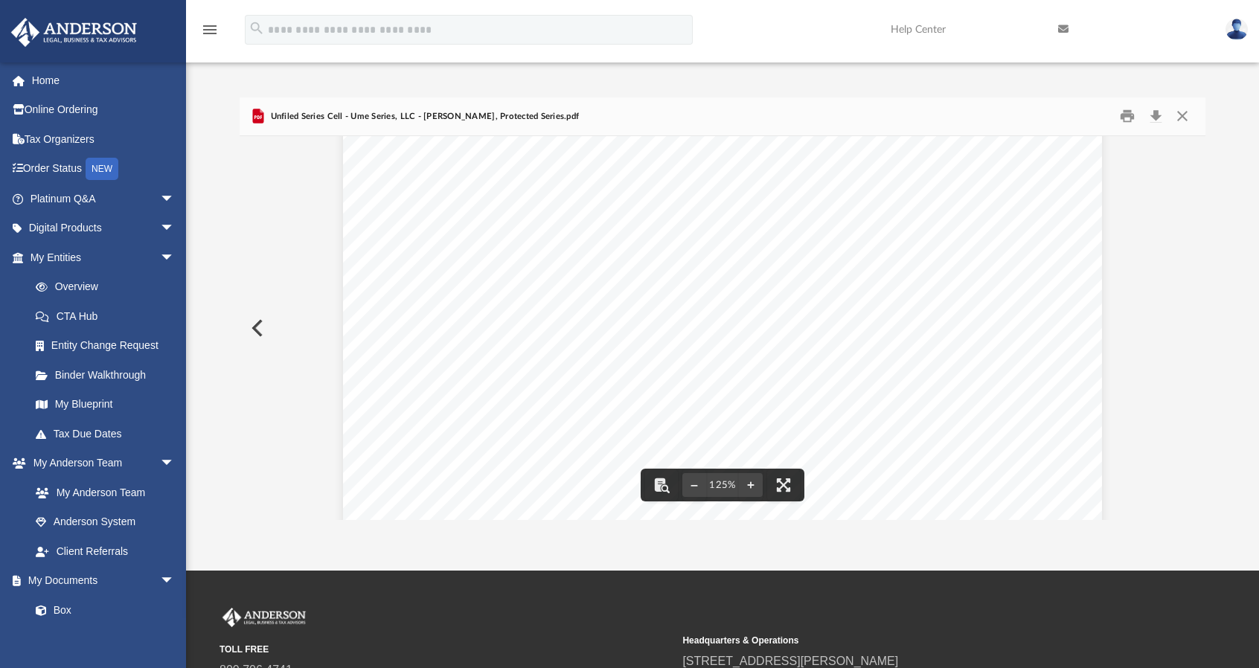
scroll to position [249, 0]
